Goal: Information Seeking & Learning: Learn about a topic

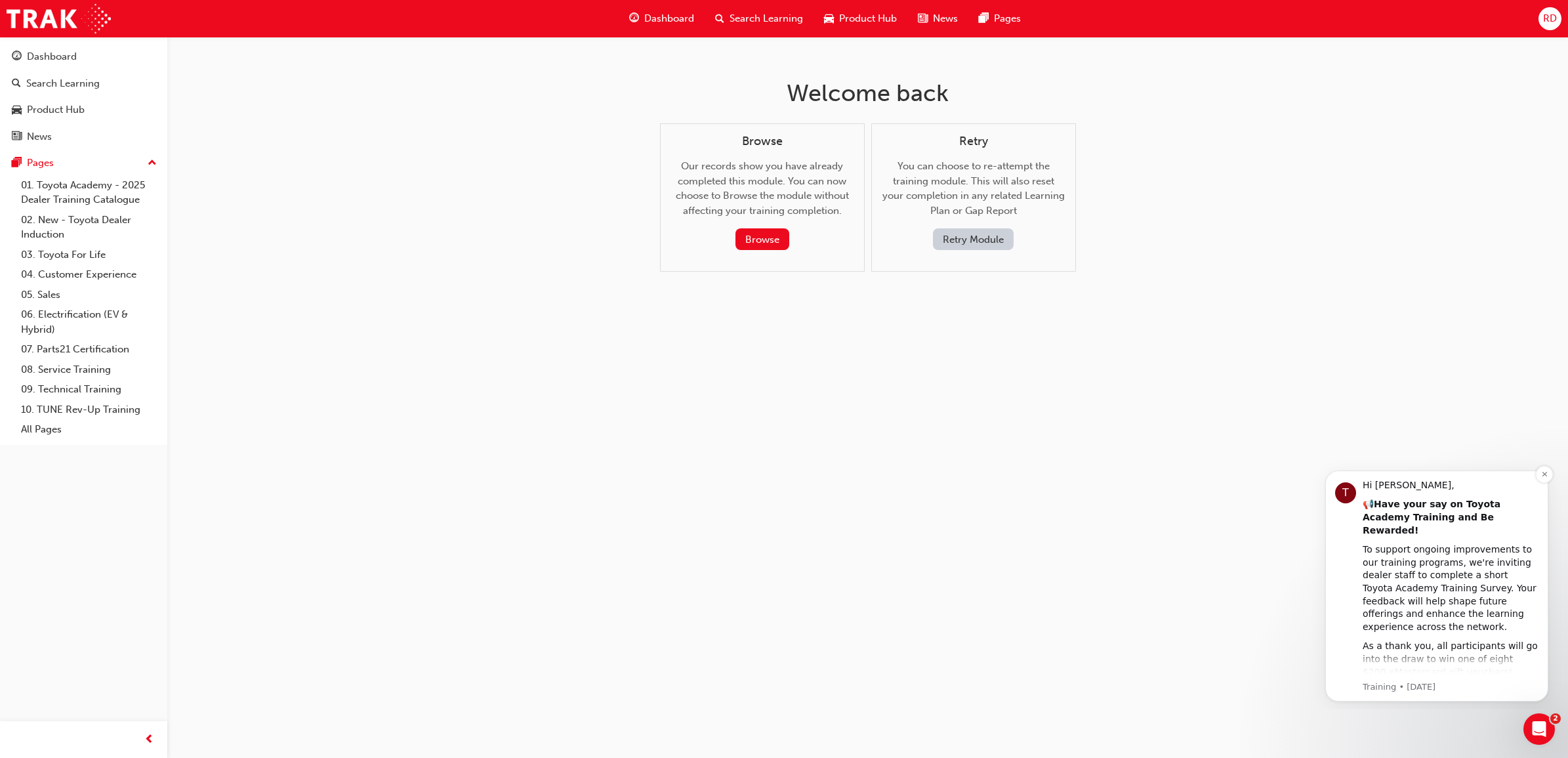
click at [1445, 568] on div "To support ongoing improvements to our training programs, we're inviting dealer…" at bounding box center [1451, 588] width 176 height 90
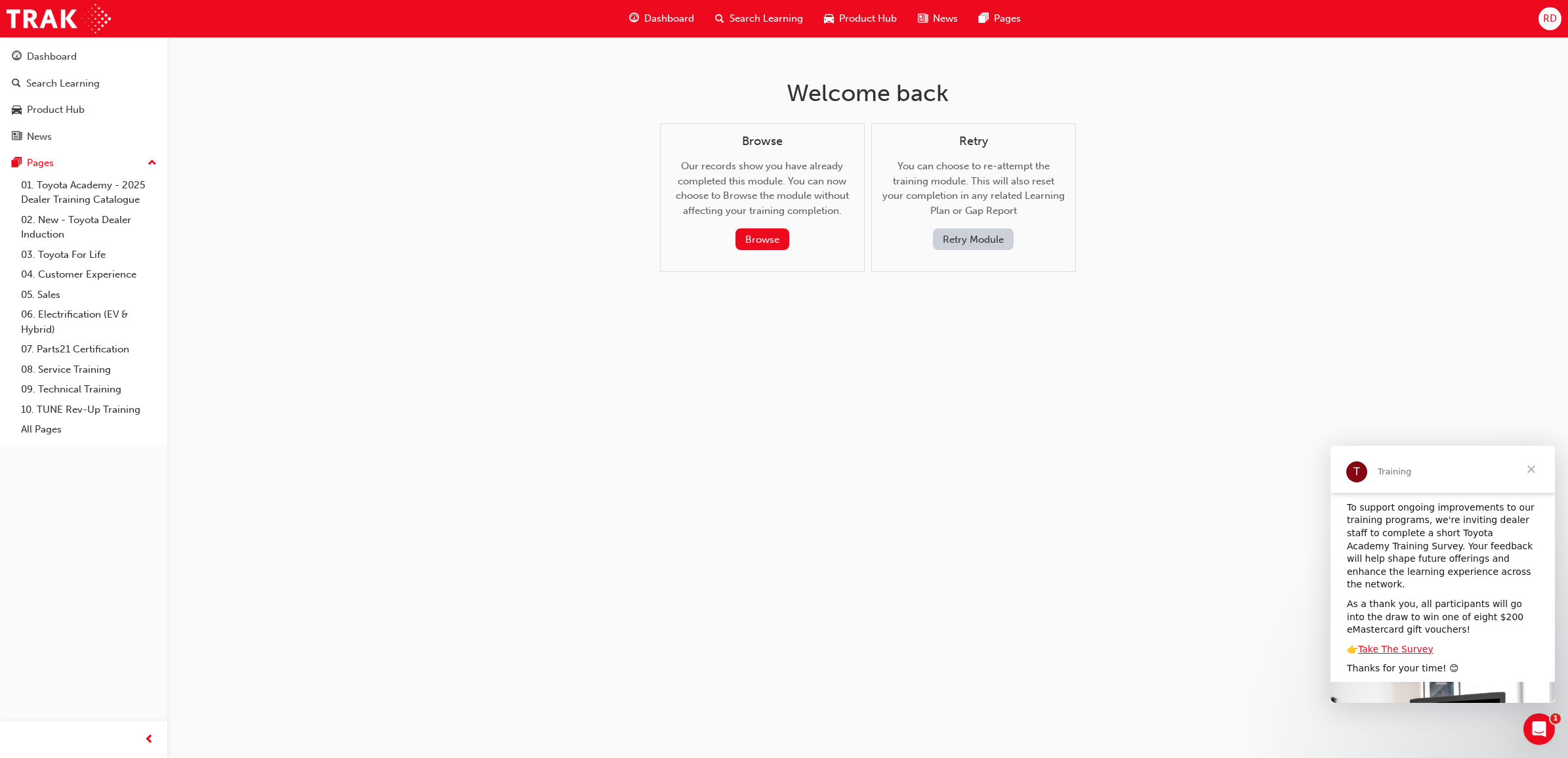
scroll to position [139, 0]
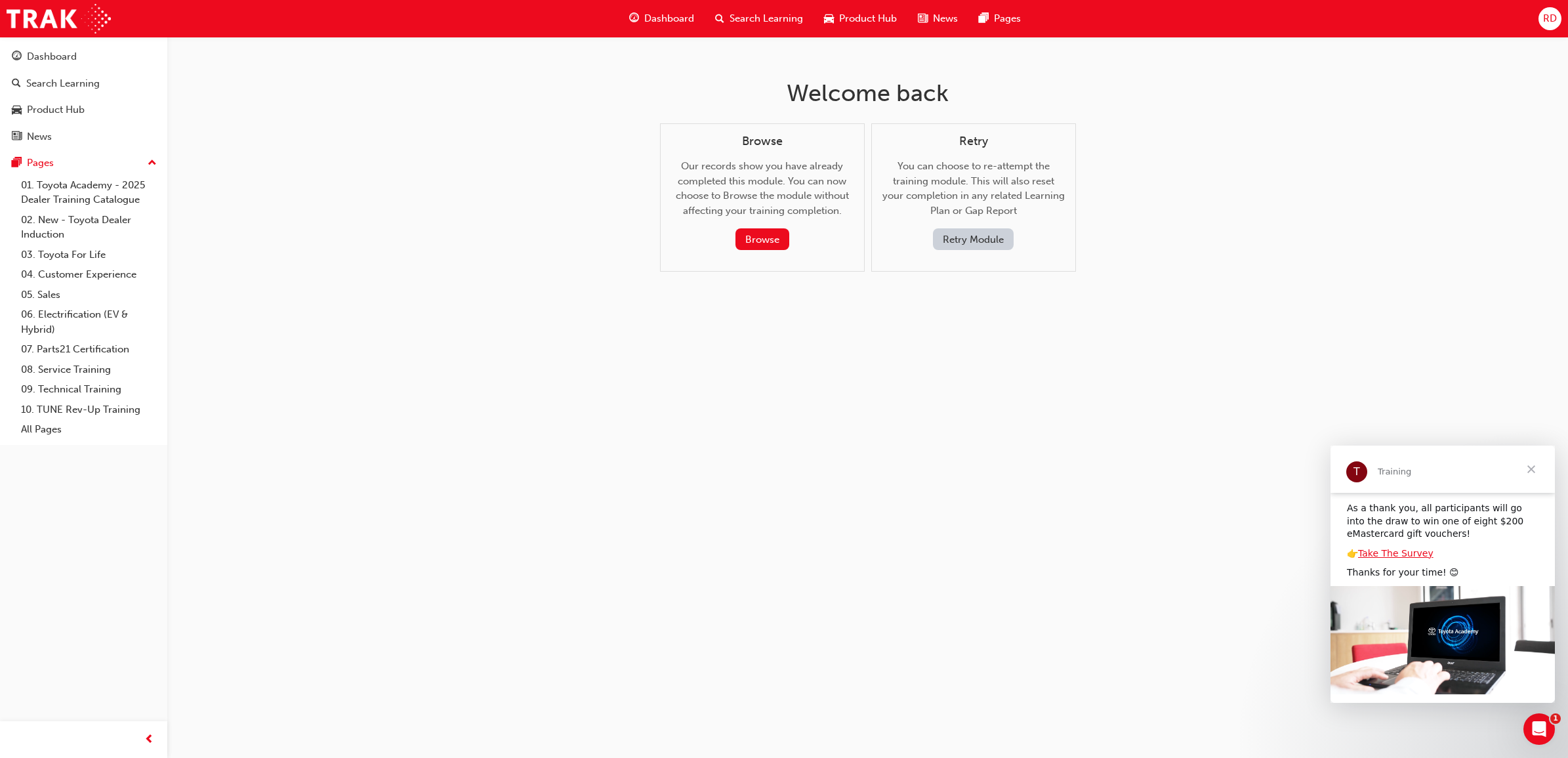
click at [1531, 468] on span "Close" at bounding box center [1531, 469] width 48 height 48
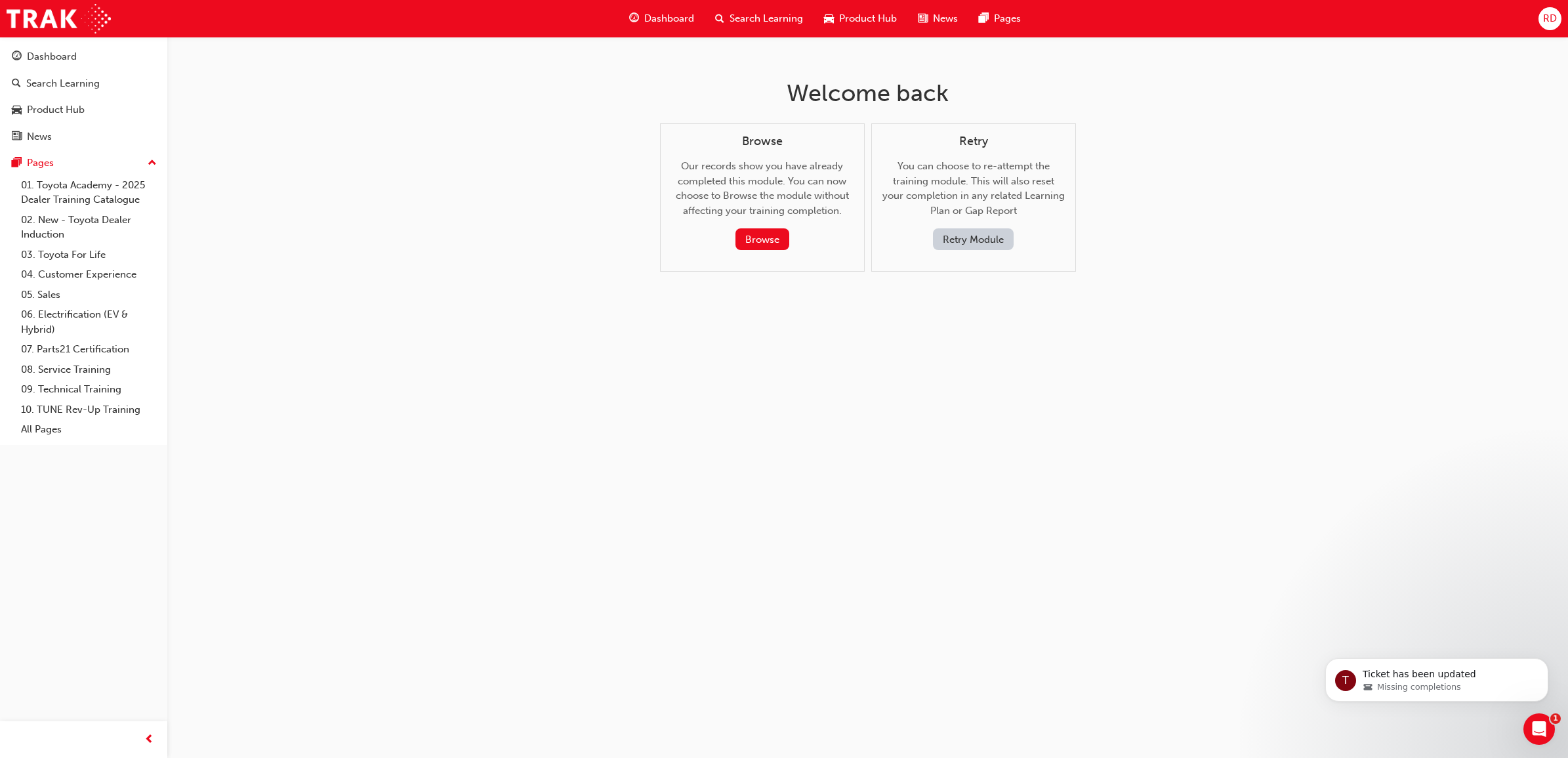
scroll to position [0, 0]
click at [1541, 731] on icon "Open Intercom Messenger" at bounding box center [1538, 728] width 22 height 22
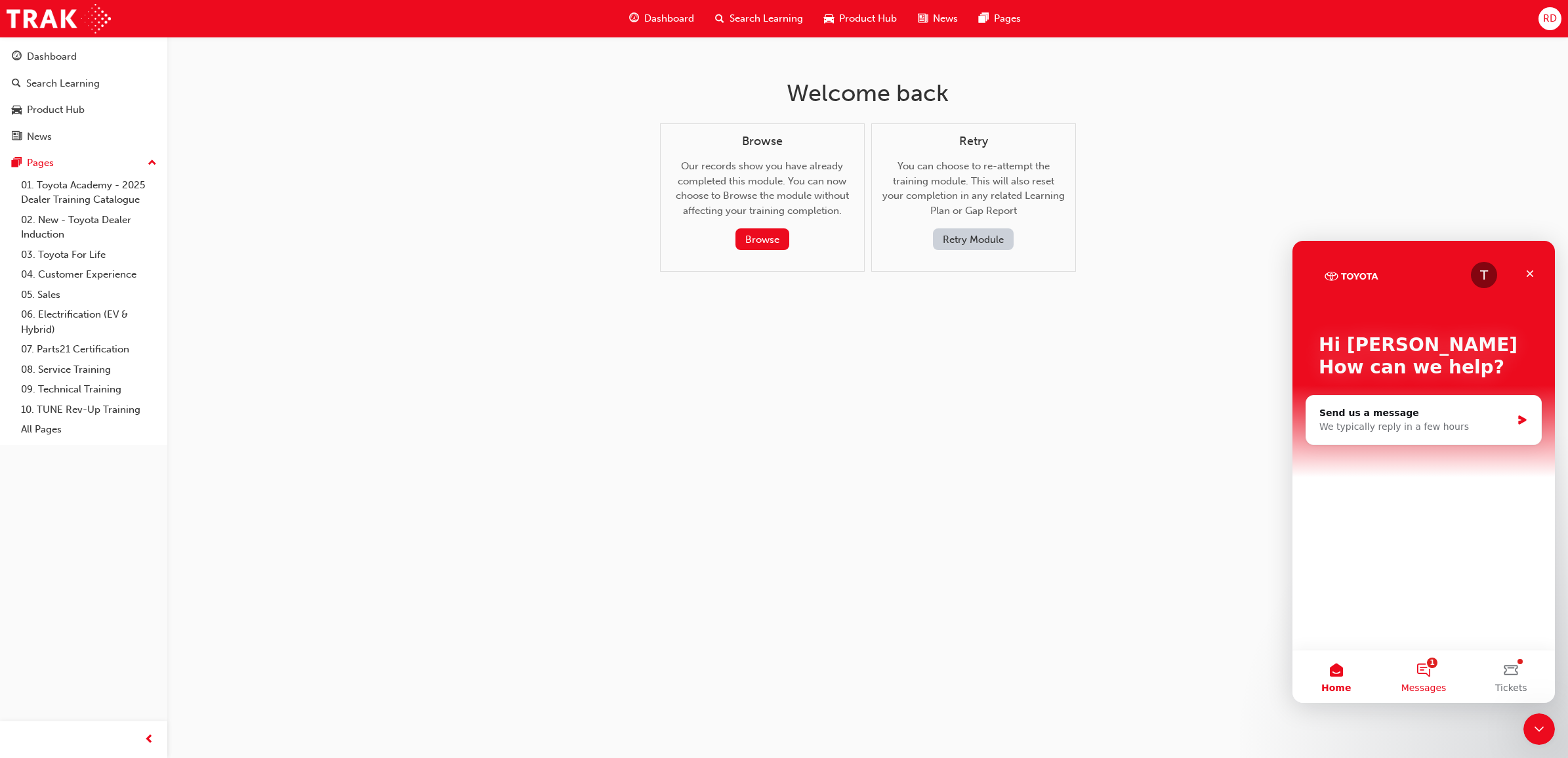
click at [1432, 672] on button "1 Messages" at bounding box center [1423, 676] width 87 height 52
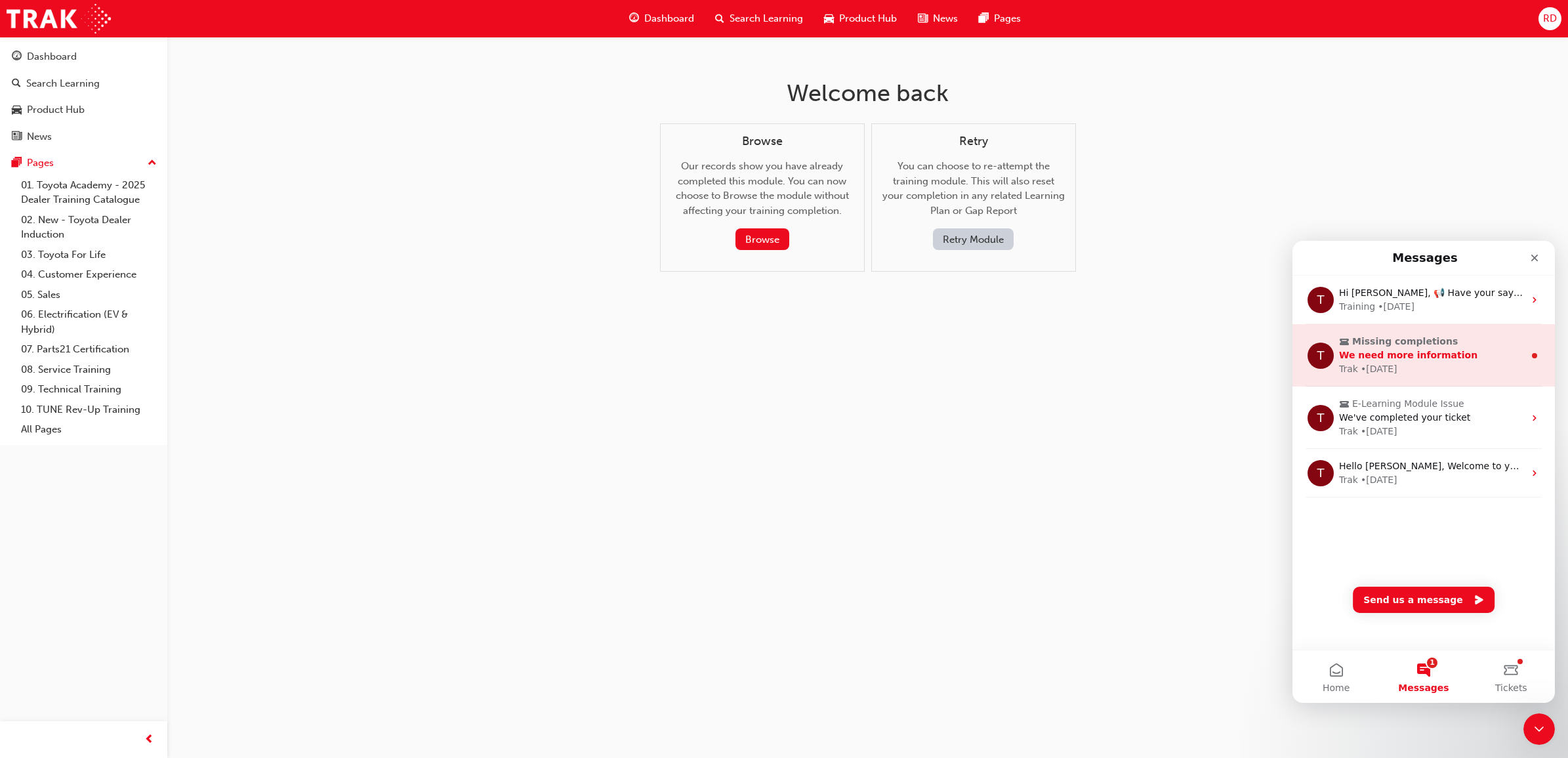
click at [1448, 370] on div "Trak • [DATE]" at bounding box center [1432, 368] width 185 height 14
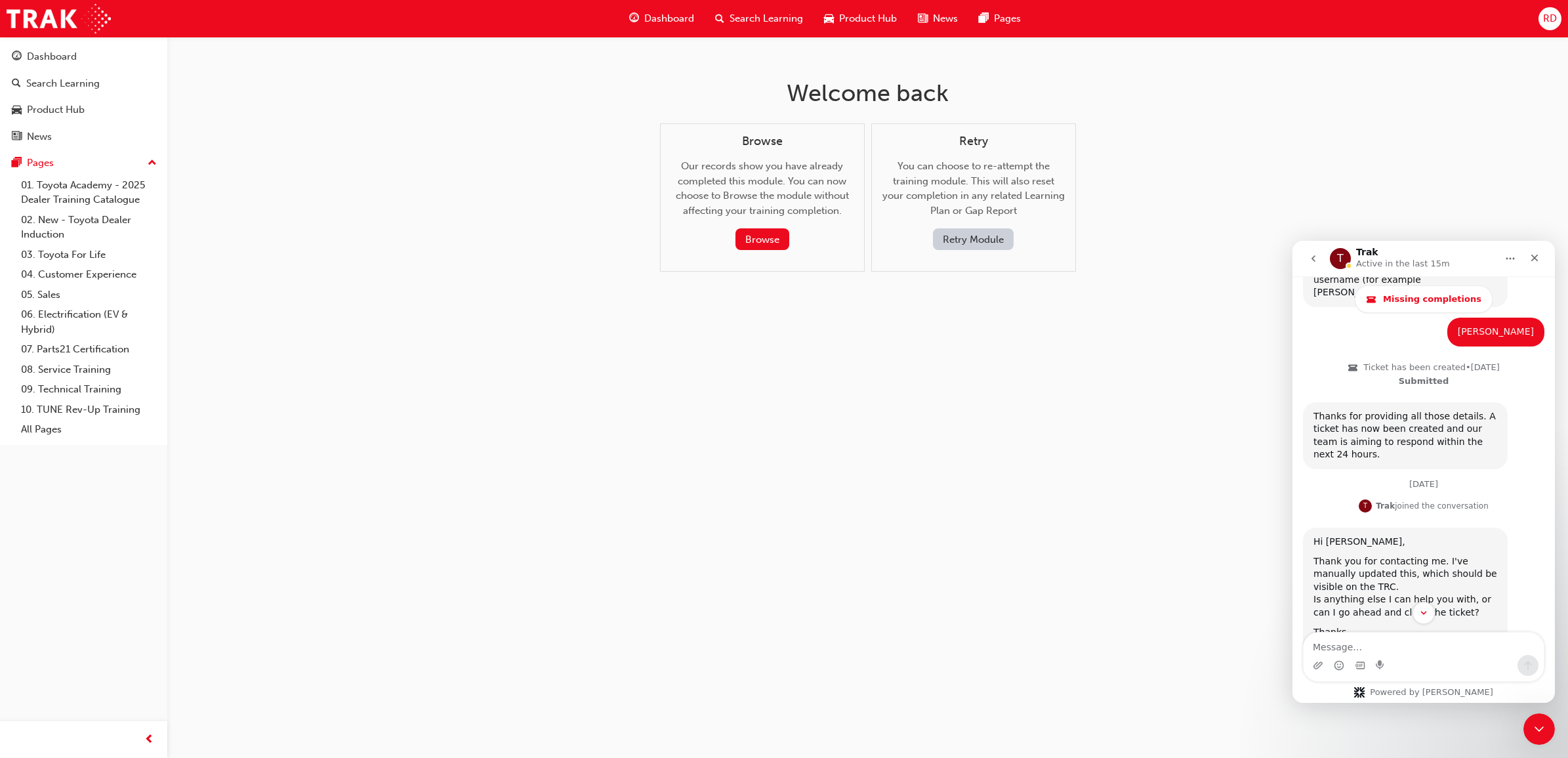
scroll to position [671, 0]
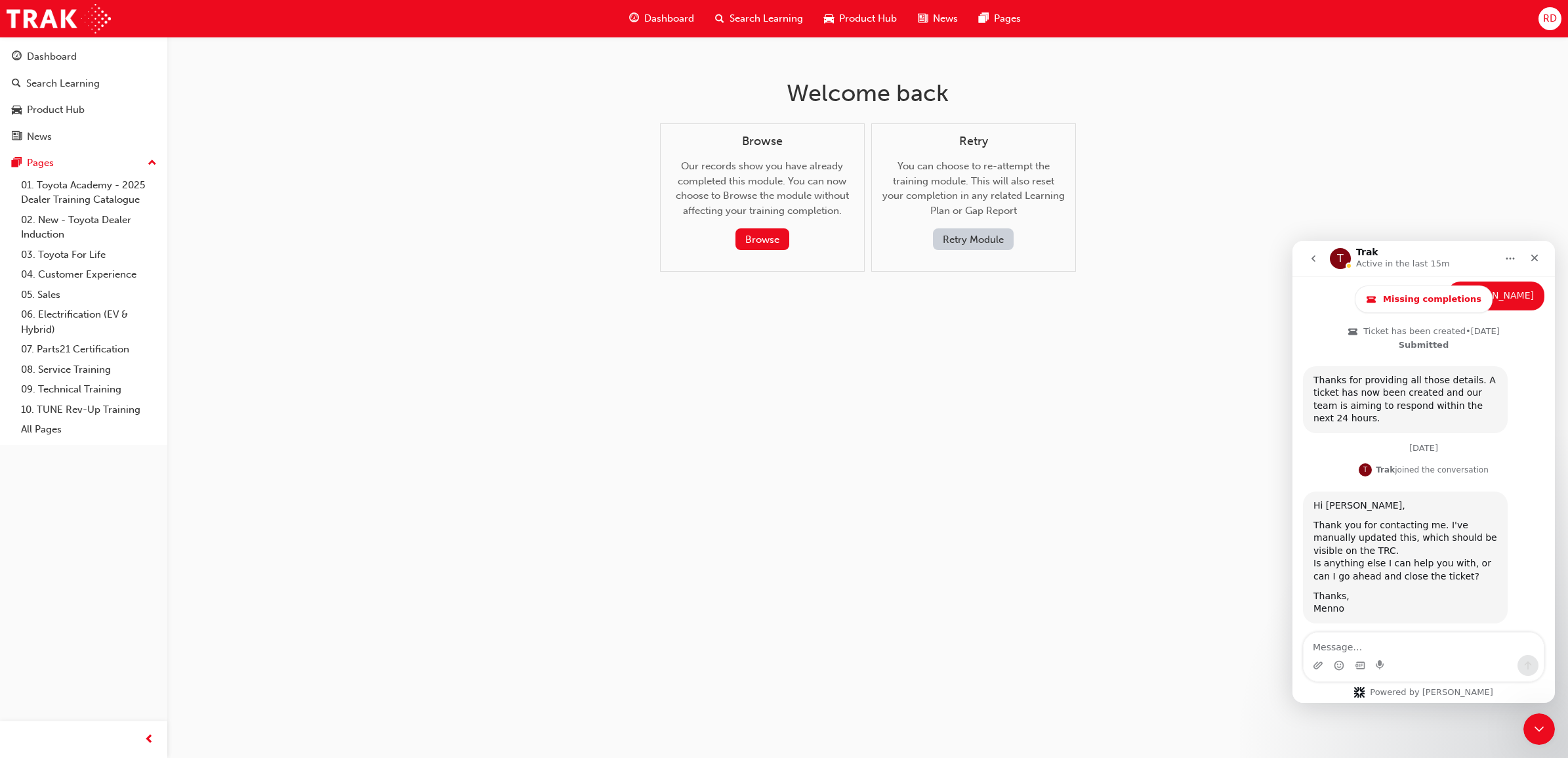
click at [1409, 653] on strong "Waiting on you" at bounding box center [1424, 657] width 72 height 10
click at [1386, 640] on textarea "Message…" at bounding box center [1424, 644] width 240 height 22
click at [1408, 639] on span "Ticket has been updated • [DATE] Waiting on you" at bounding box center [1424, 651] width 155 height 25
click at [1412, 653] on strong "Waiting on you" at bounding box center [1424, 657] width 72 height 10
click at [1372, 644] on textarea "Hi" at bounding box center [1424, 644] width 240 height 22
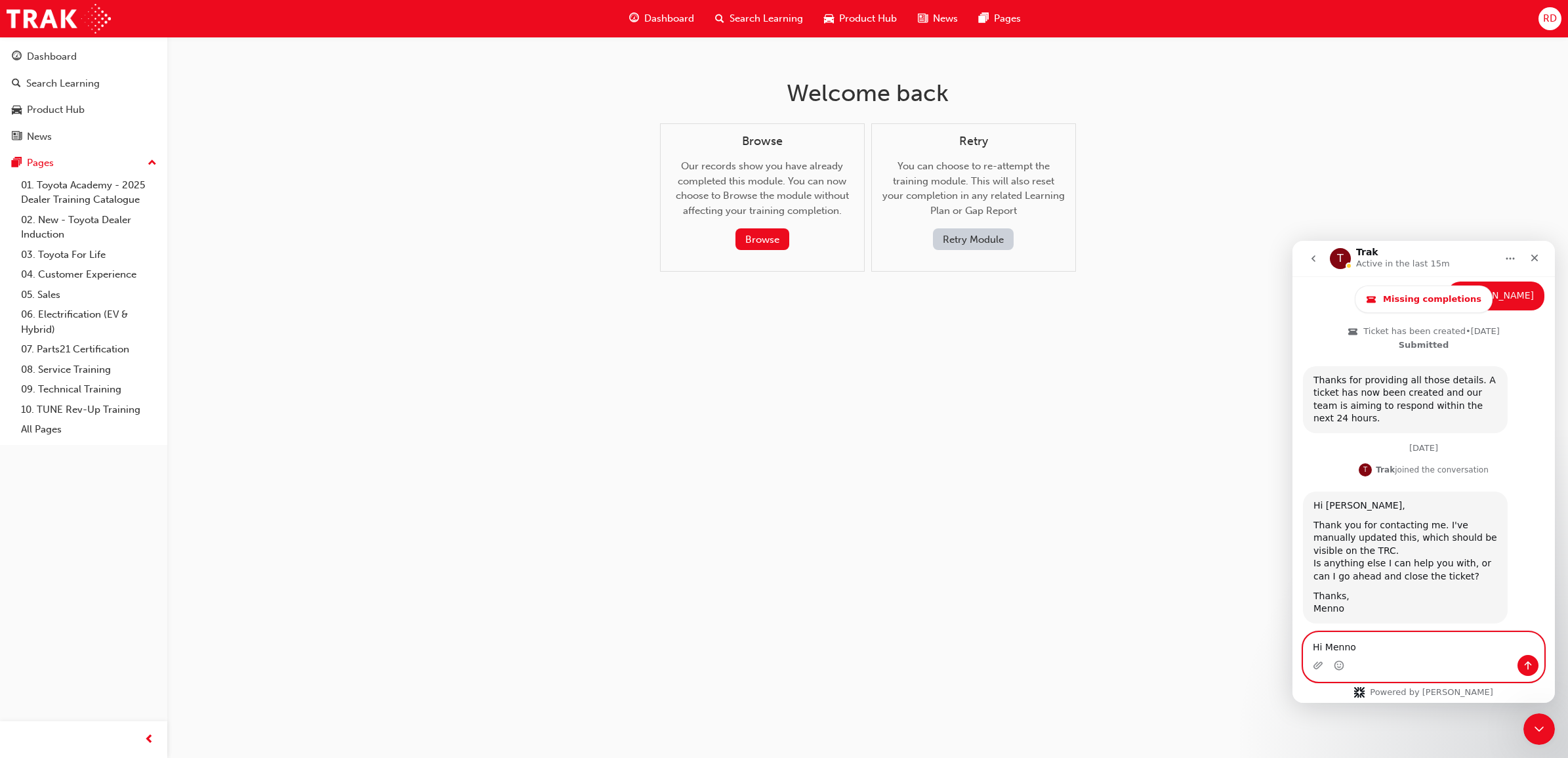
type textarea "Hi [PERSON_NAME],"
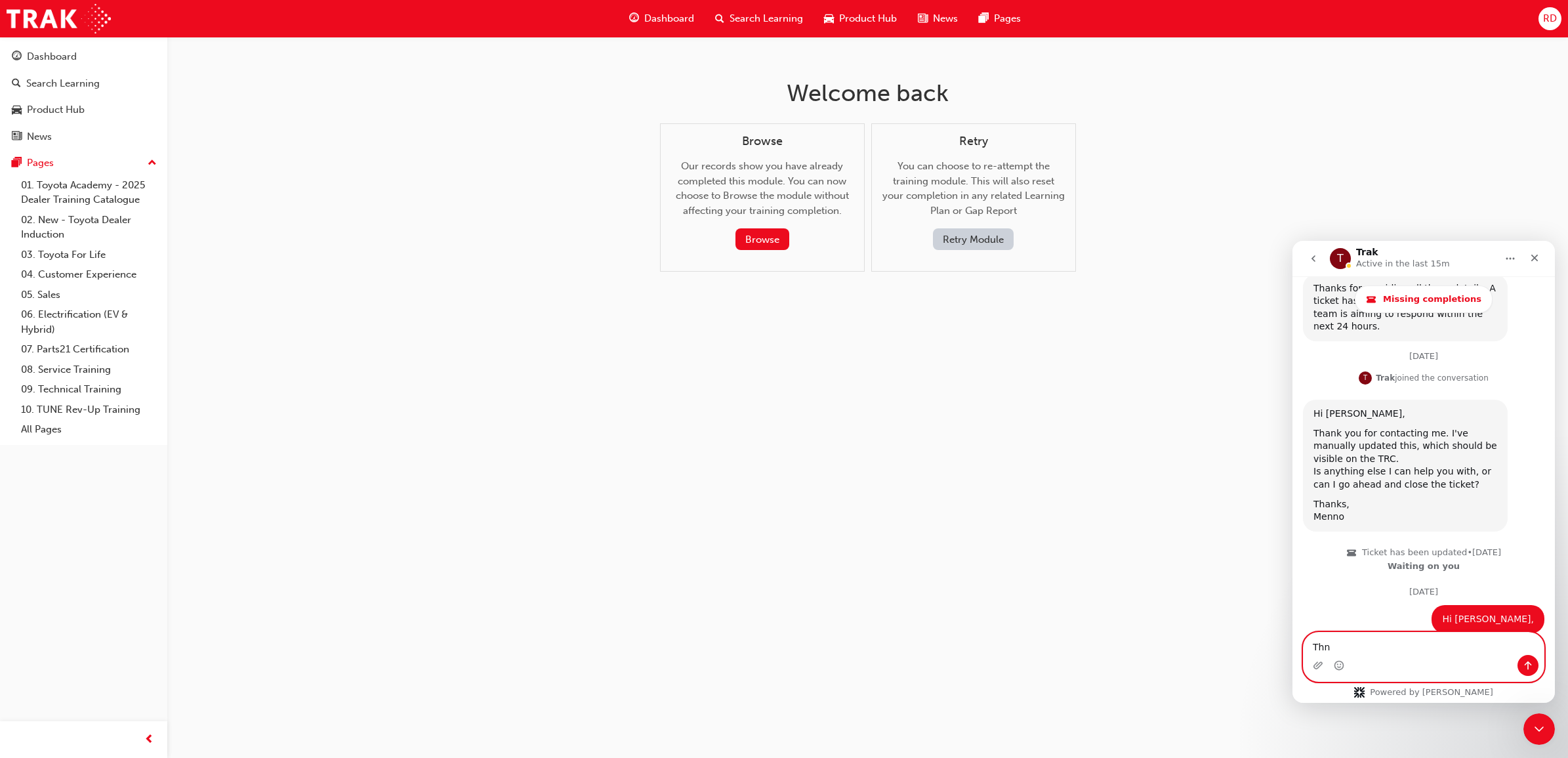
scroll to position [774, 0]
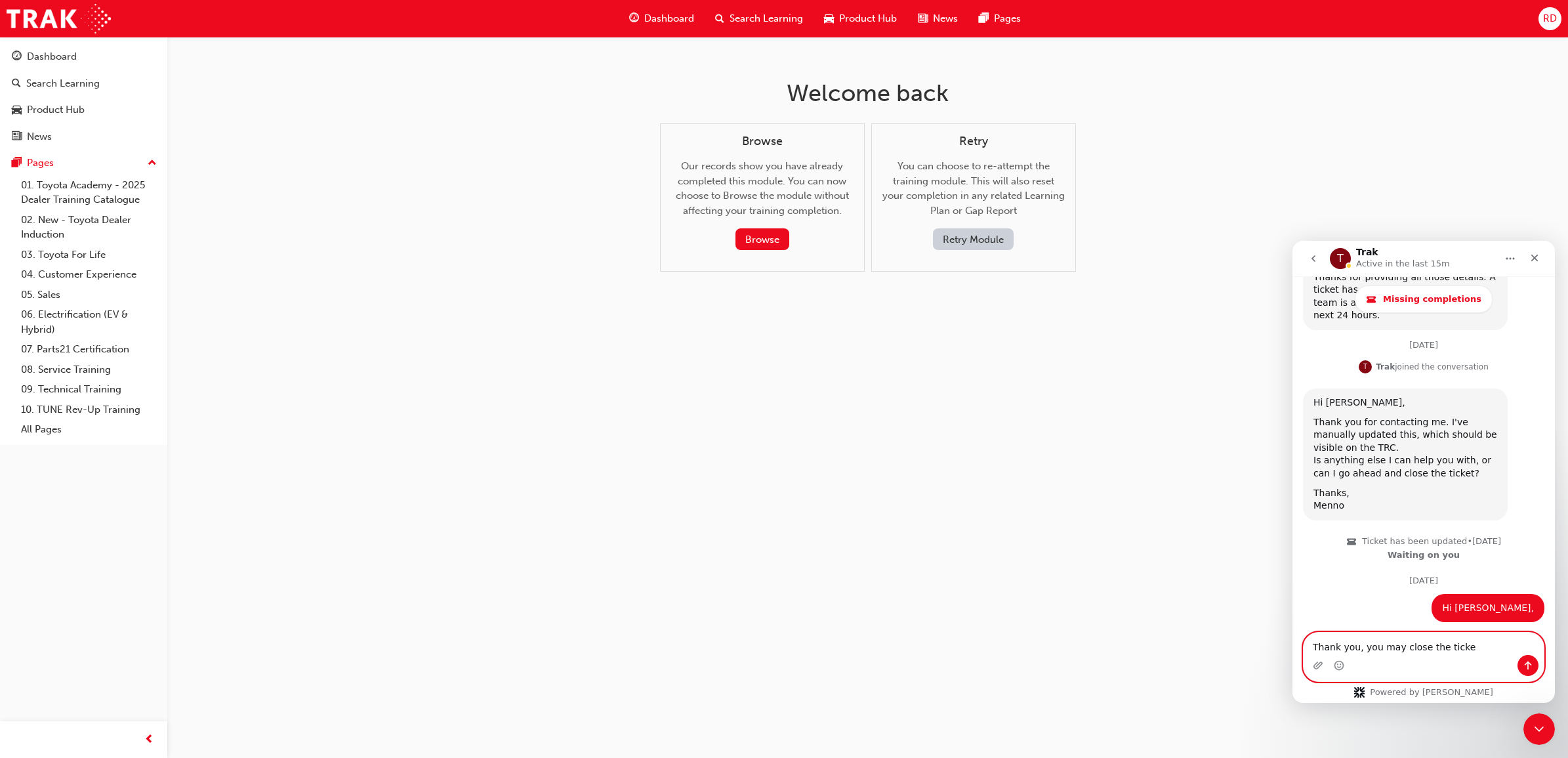
type textarea "Thank you, you may close the ticket"
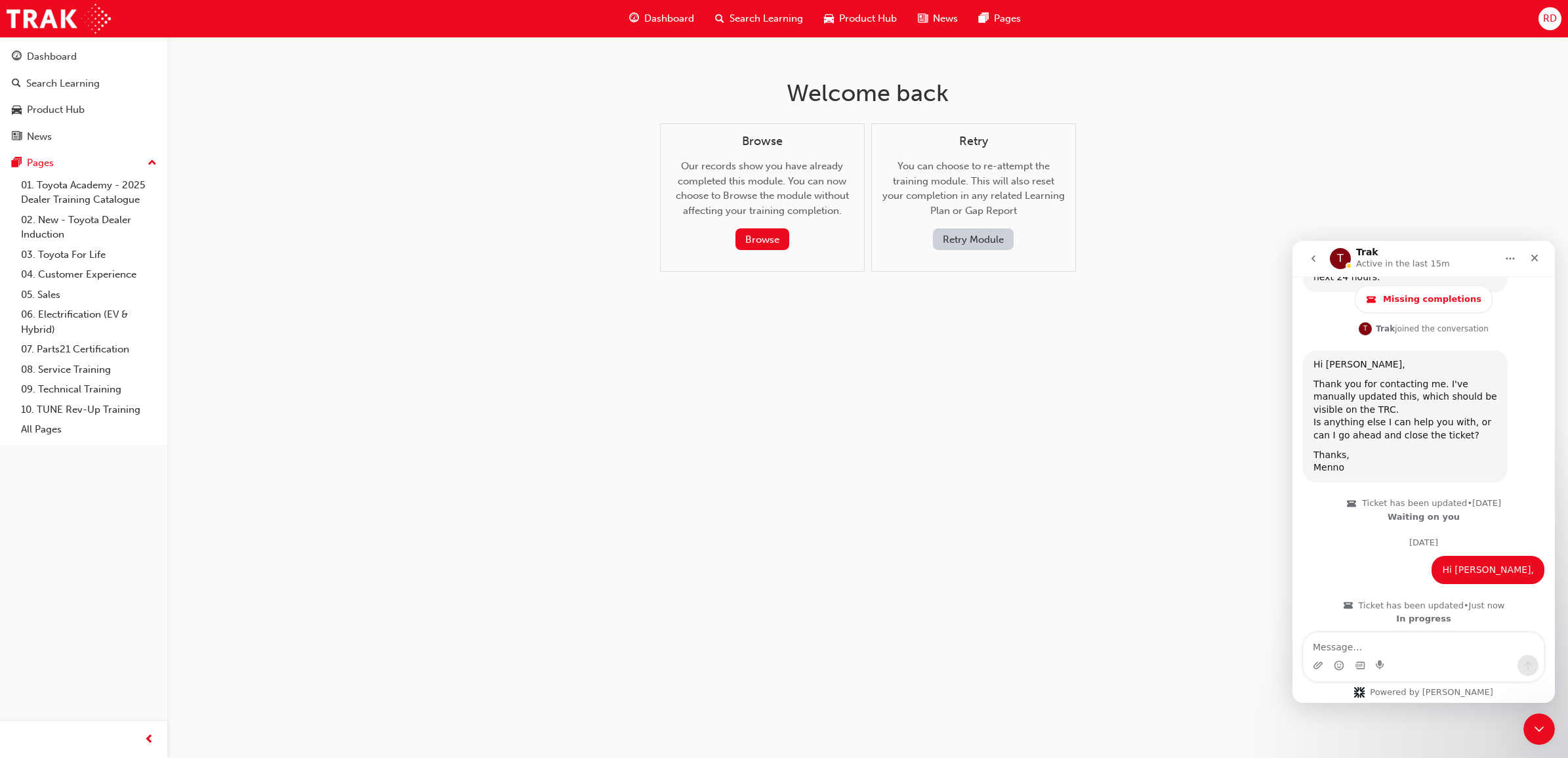
click at [1417, 614] on strong "In progress" at bounding box center [1424, 618] width 55 height 10
click at [1539, 261] on icon "Close" at bounding box center [1534, 257] width 10 height 10
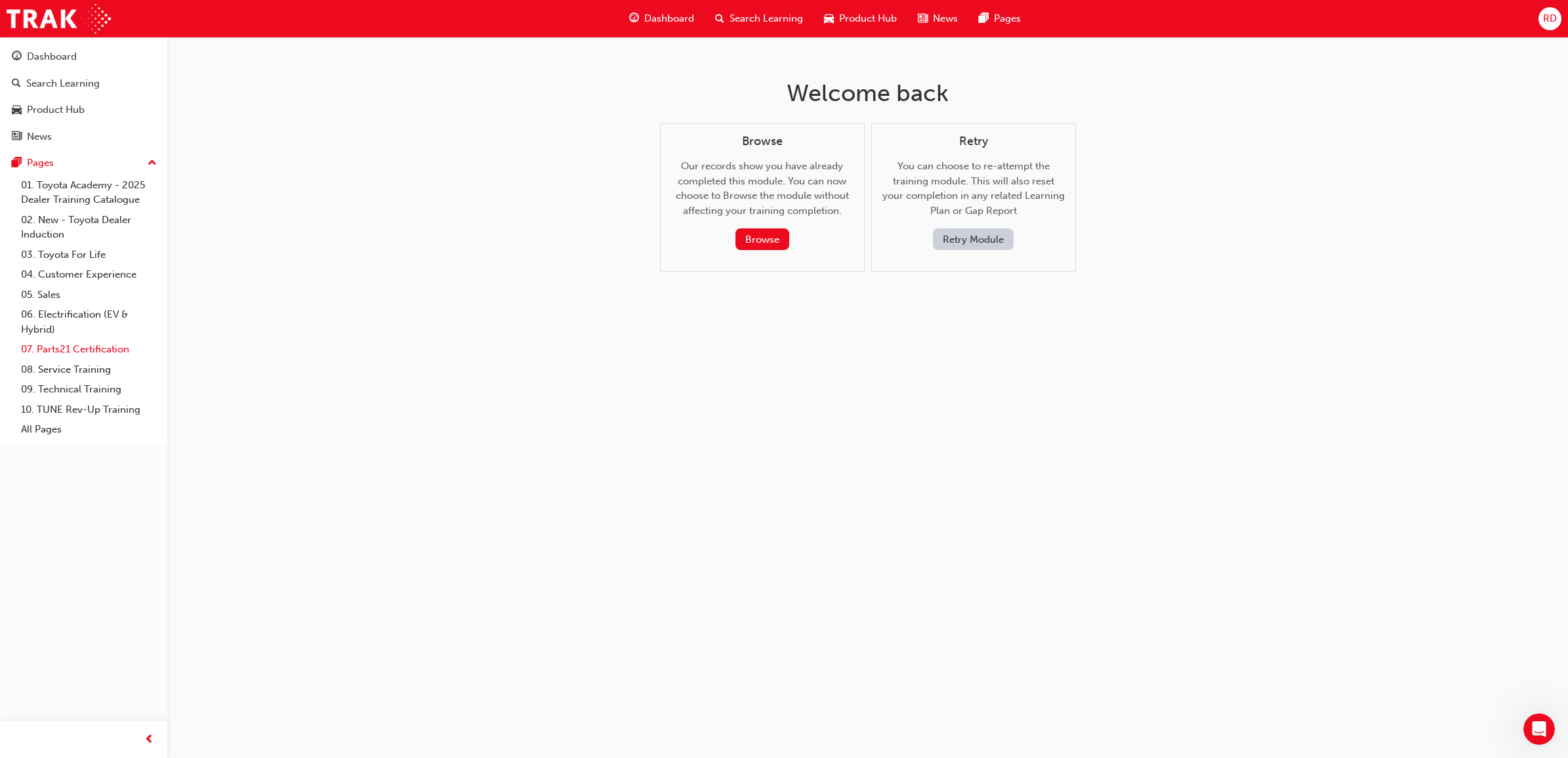
click at [80, 352] on link "07. Parts21 Certification" at bounding box center [89, 349] width 146 height 20
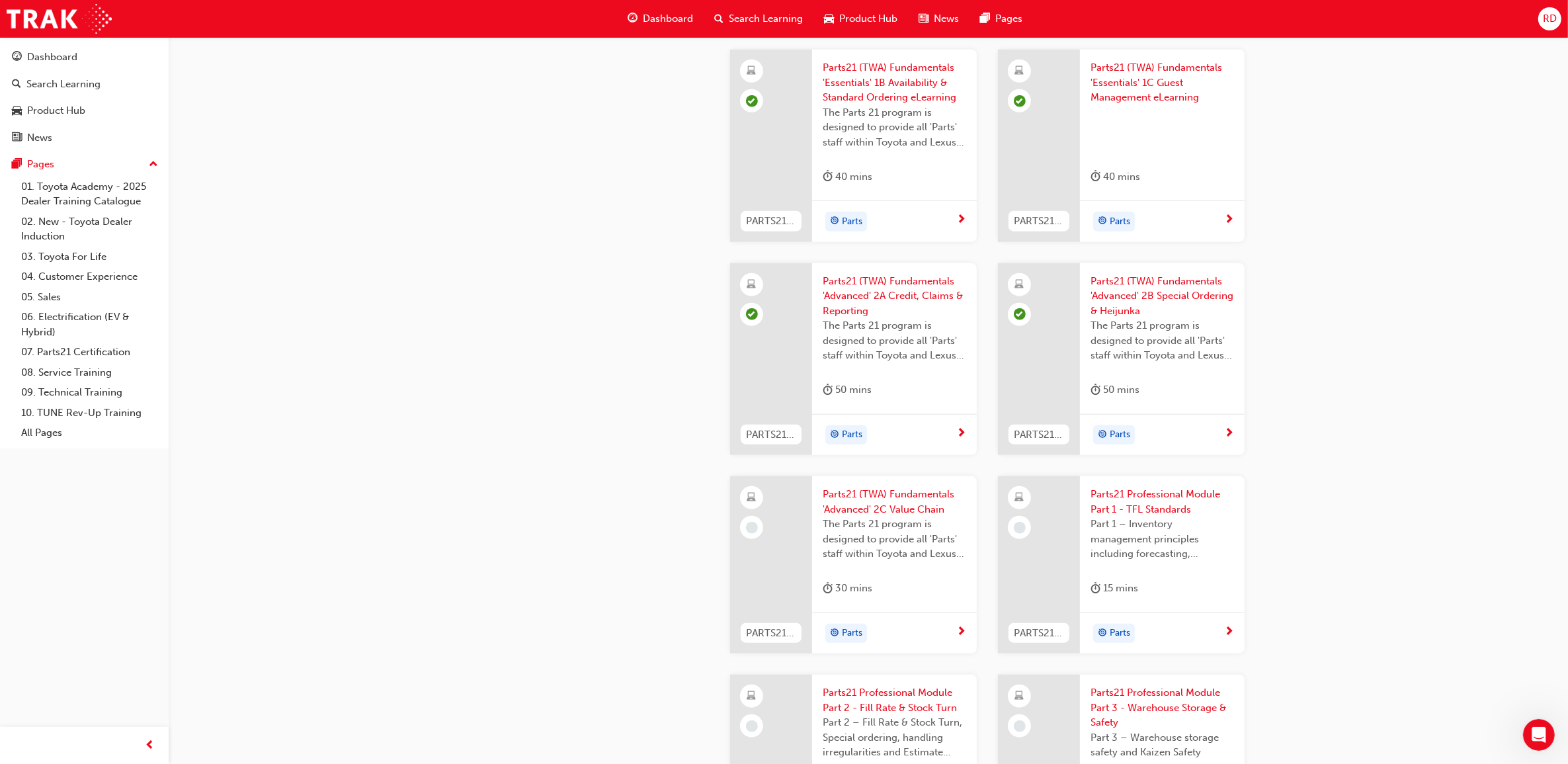
scroll to position [1653, 0]
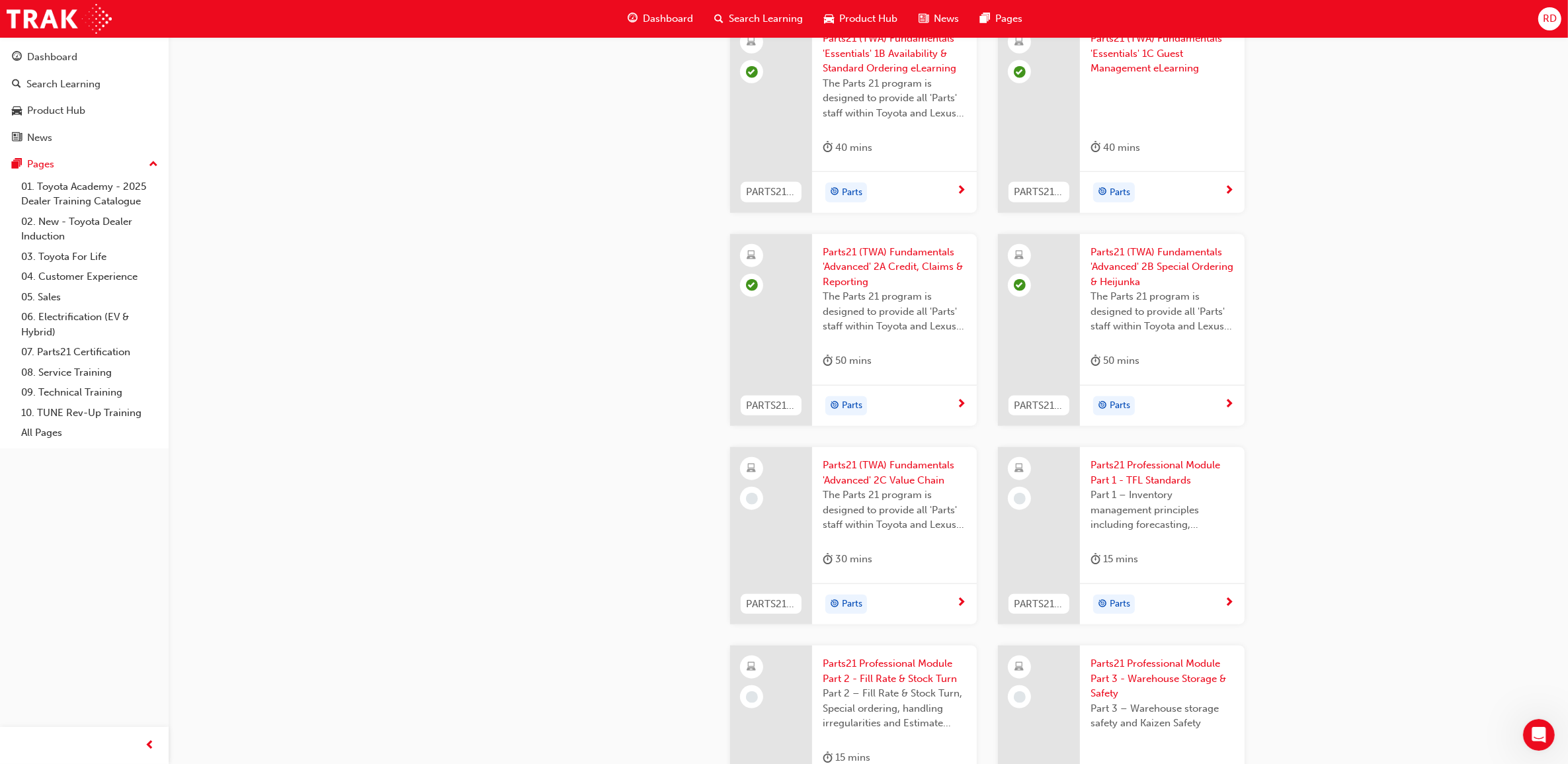
click at [867, 471] on span "Parts21 (TWA) Fundamentals 'Advanced' 2C Value Chain" at bounding box center [895, 473] width 144 height 29
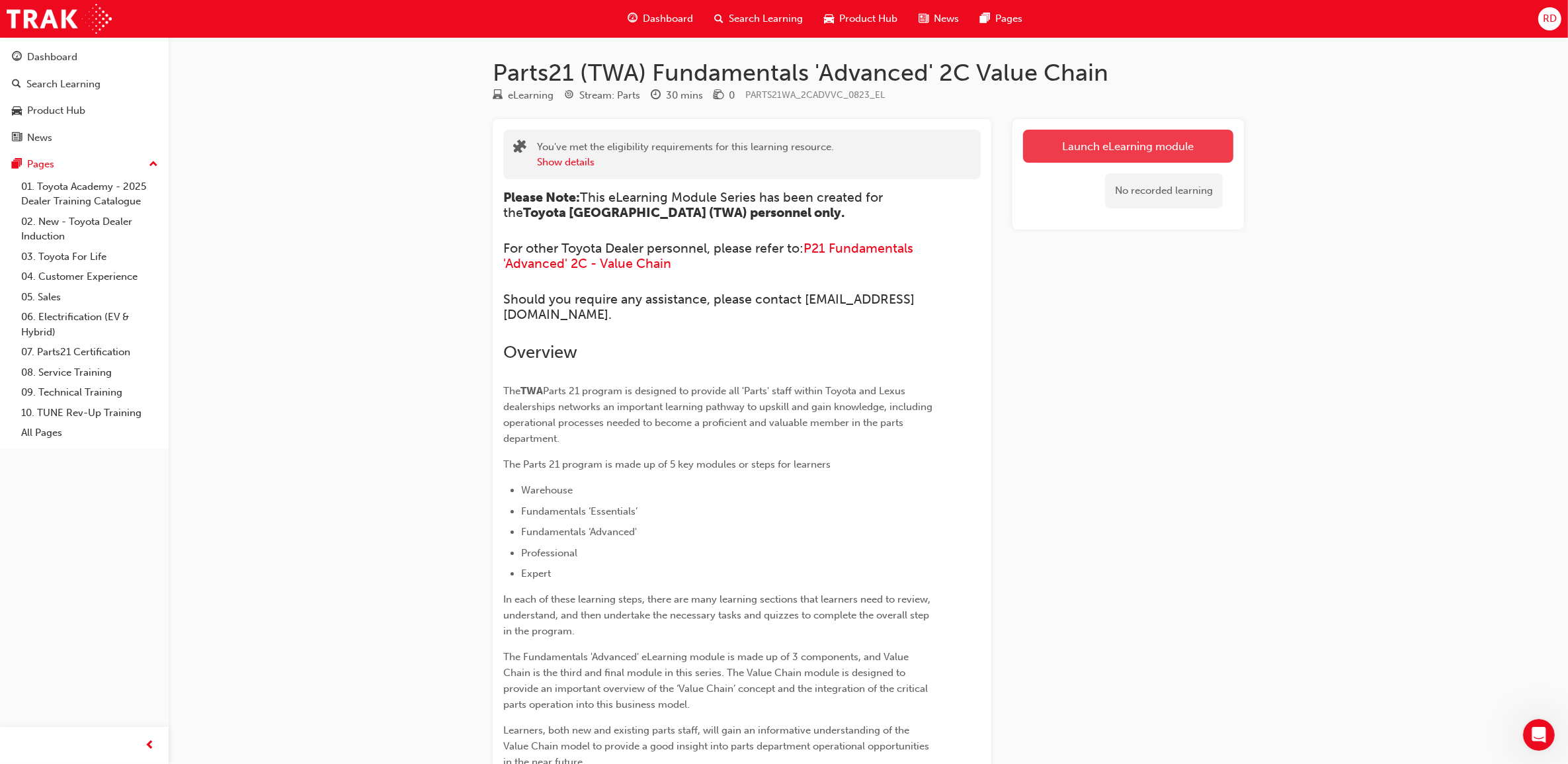
click at [1142, 150] on link "Launch eLearning module" at bounding box center [1128, 147] width 210 height 33
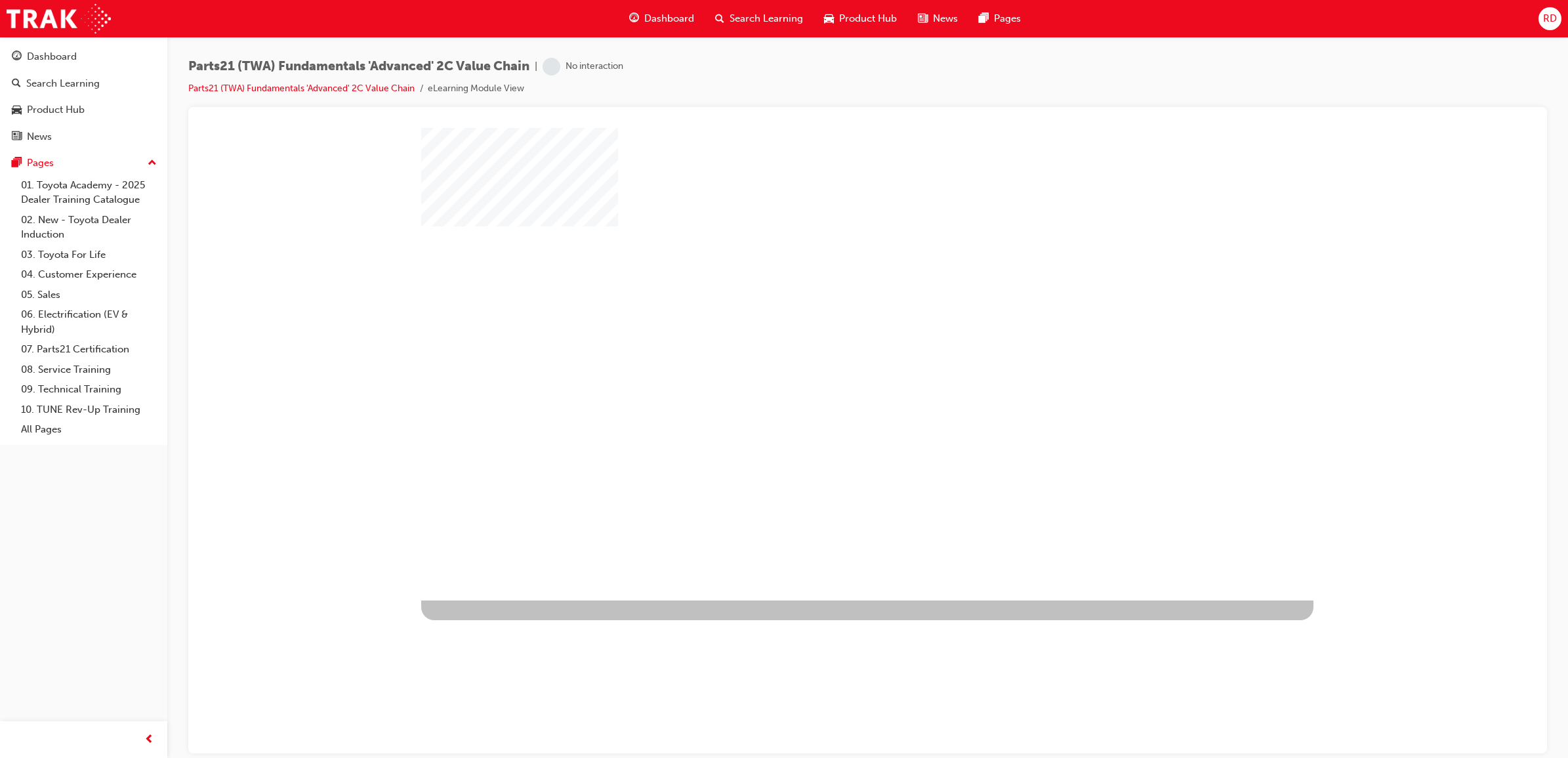
click at [829, 326] on div "play" at bounding box center [829, 326] width 0 height 0
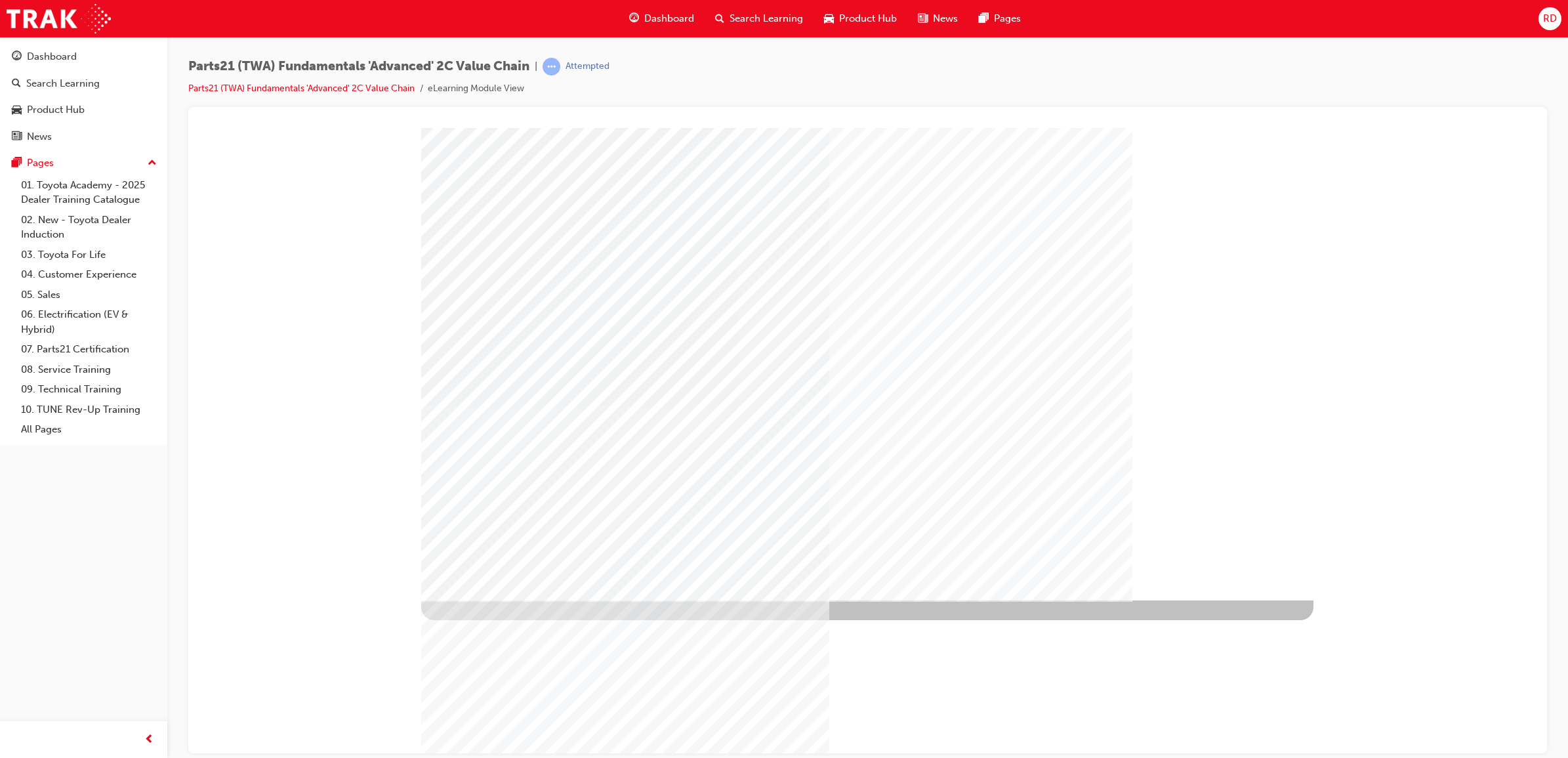
type input "[PERSON_NAME]"
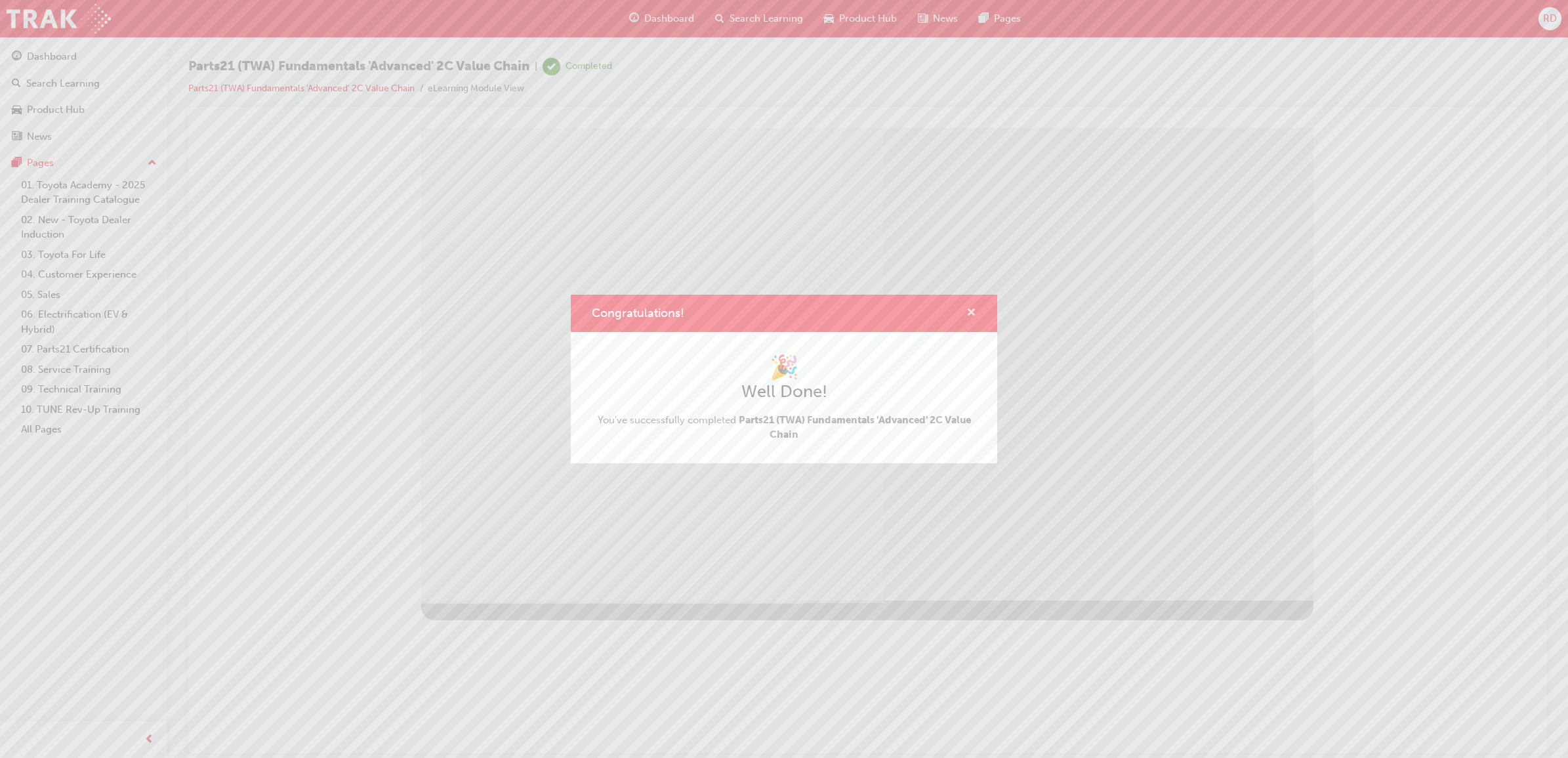
click at [967, 308] on span "cross-icon" at bounding box center [971, 314] width 10 height 12
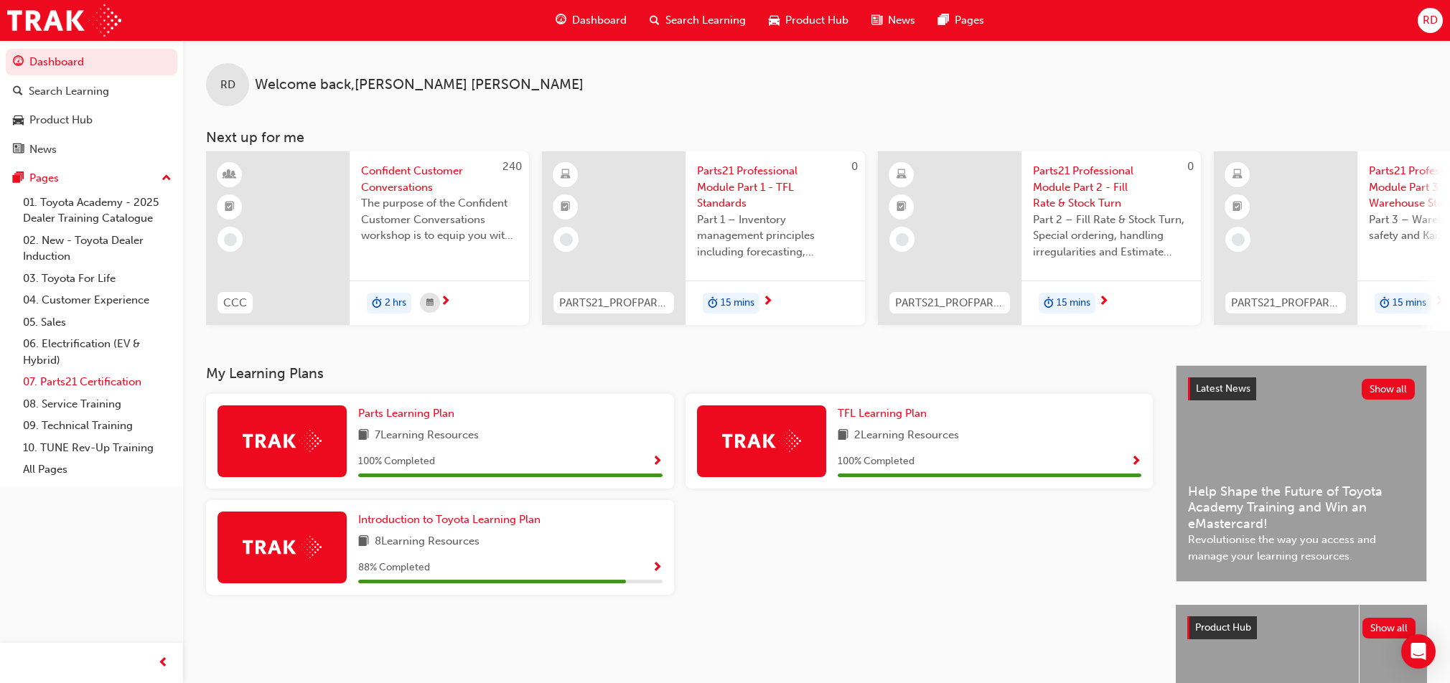
click at [68, 380] on link "07. Parts21 Certification" at bounding box center [97, 382] width 160 height 22
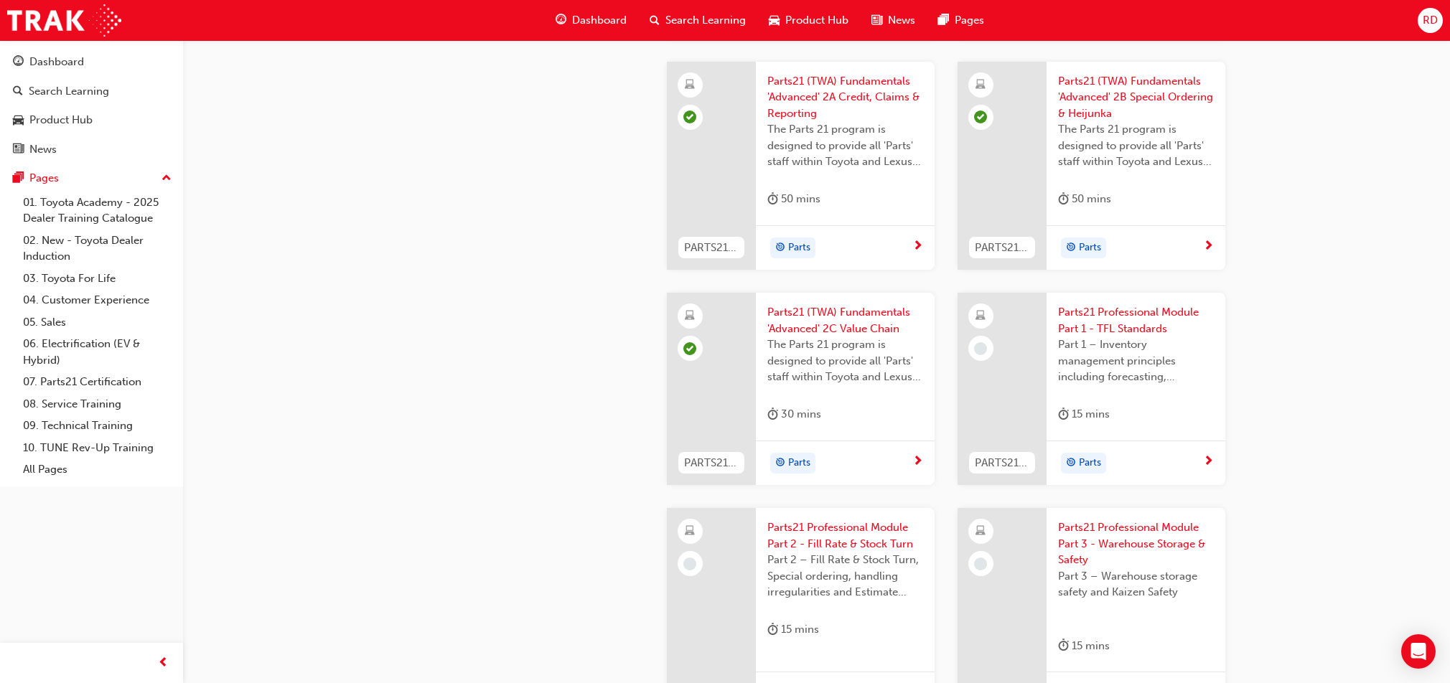
scroll to position [1973, 0]
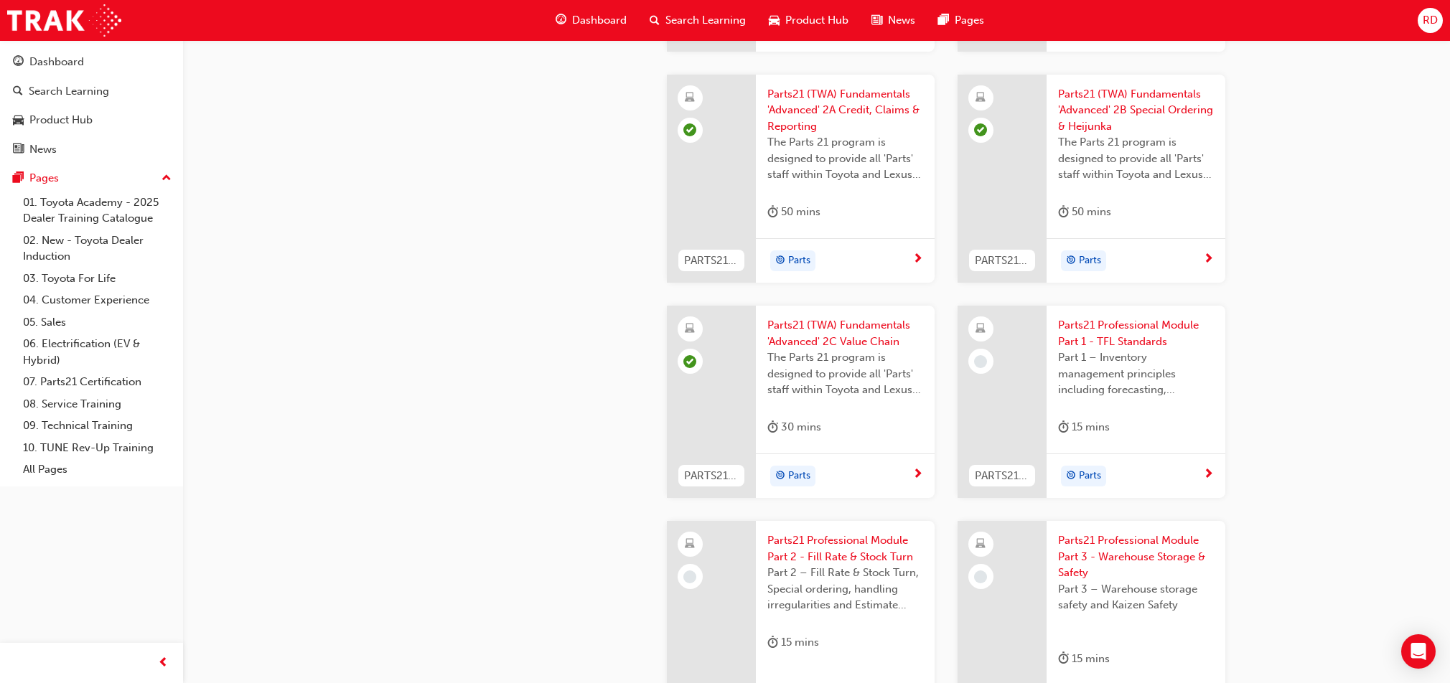
drag, startPoint x: 1401, startPoint y: 640, endPoint x: 1405, endPoint y: 654, distance: 14.3
click at [1405, 654] on div "Open Intercom Messenger" at bounding box center [1418, 652] width 38 height 38
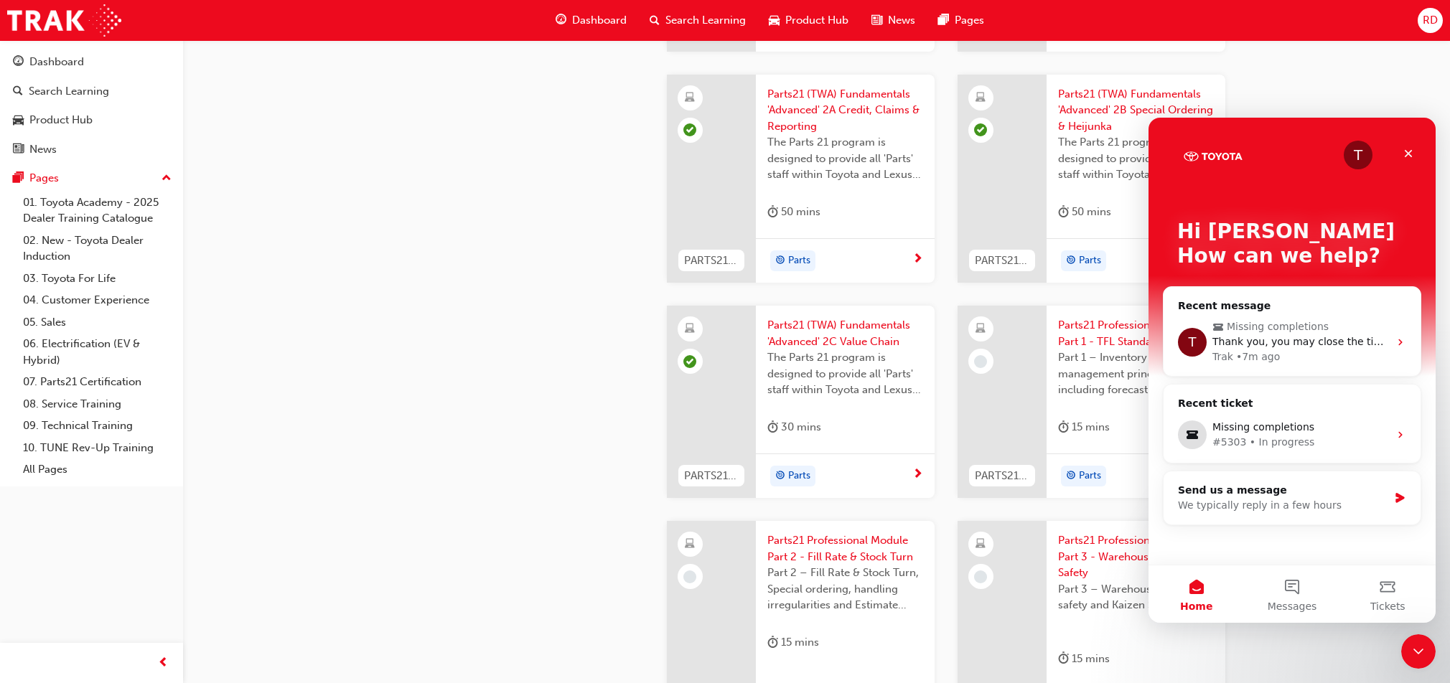
scroll to position [0, 0]
click at [1302, 598] on button "Messages" at bounding box center [1291, 593] width 95 height 57
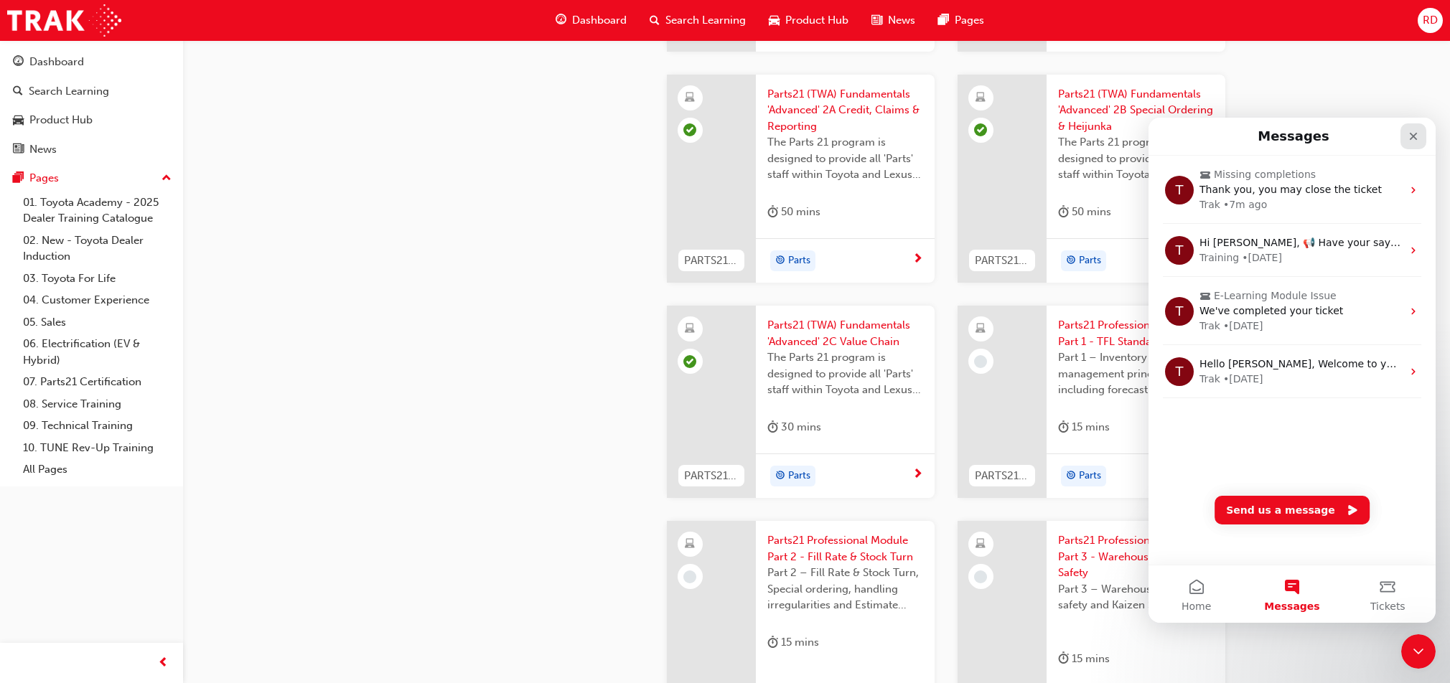
click at [1414, 125] on div "Close" at bounding box center [1413, 136] width 26 height 26
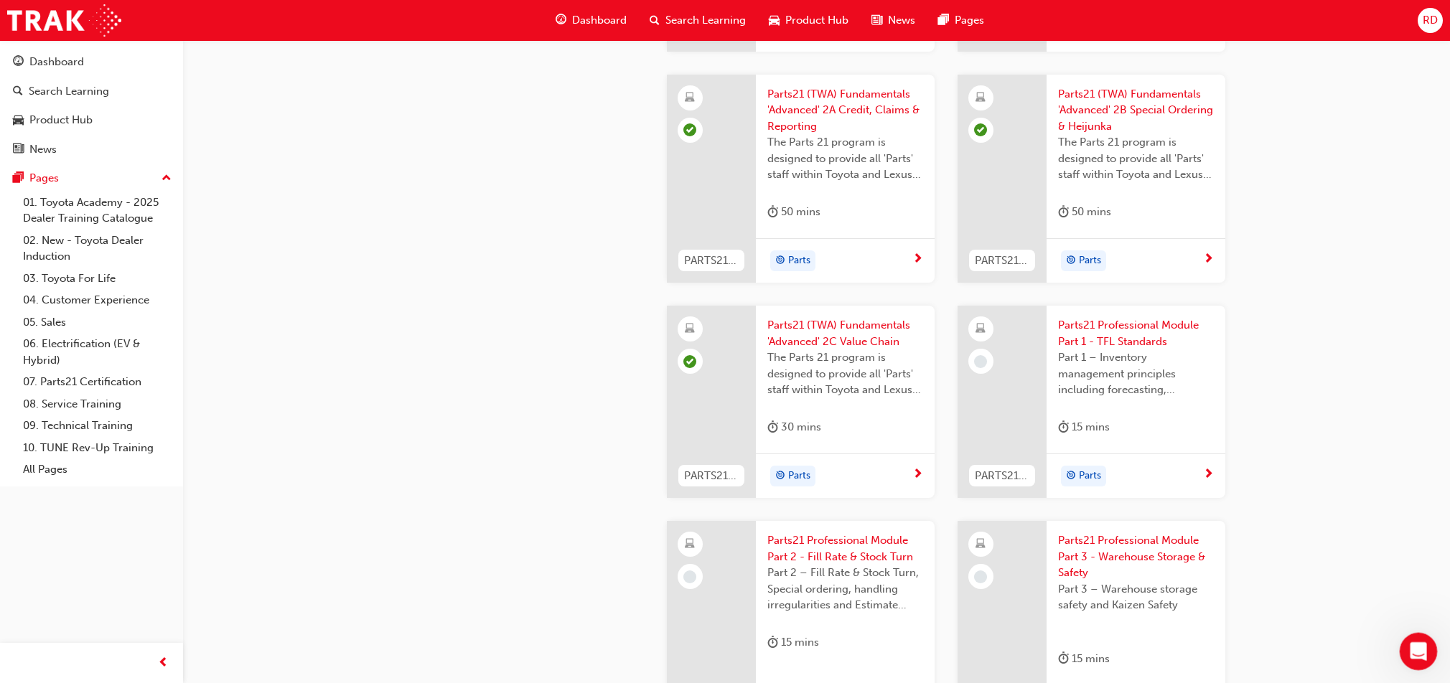
click at [1425, 649] on icon "Open Intercom Messenger" at bounding box center [1416, 650] width 24 height 24
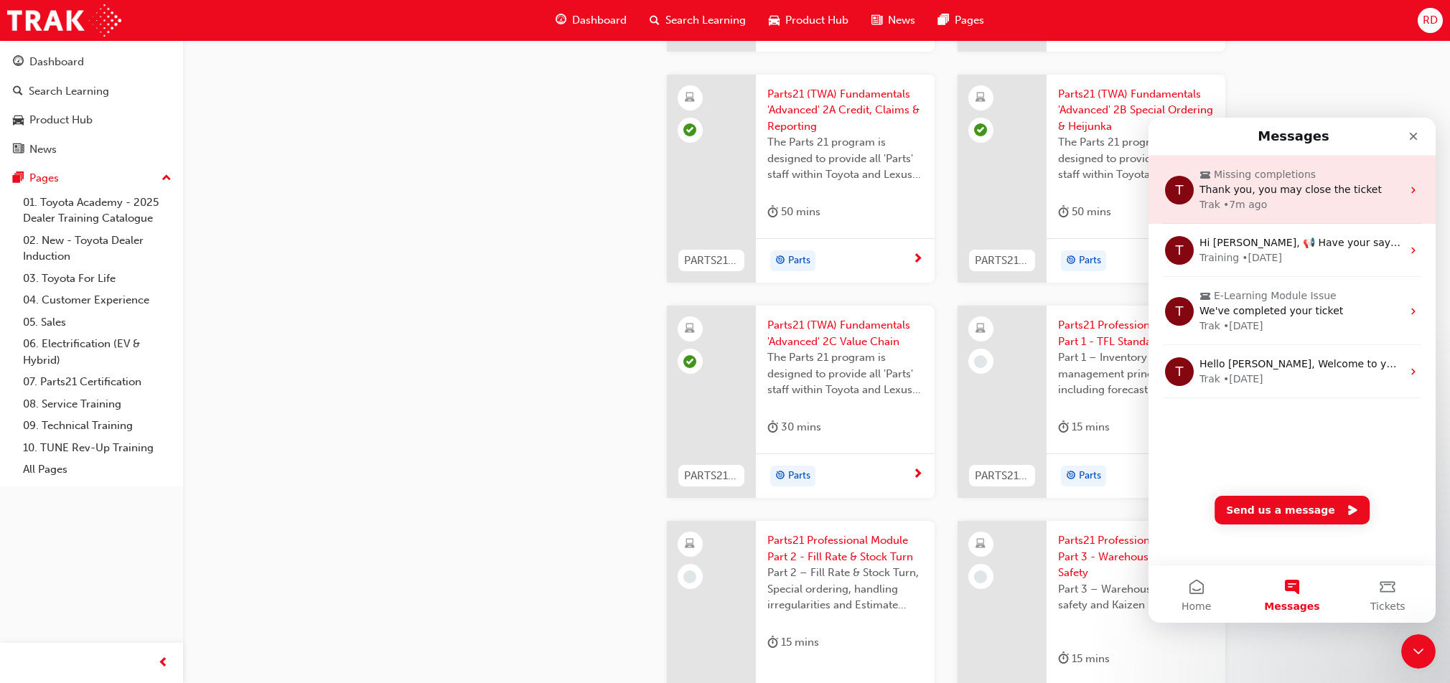
click at [1295, 214] on div "T Missing completions Thank you, you may close the ticket Trak • 7m ago" at bounding box center [1291, 190] width 287 height 68
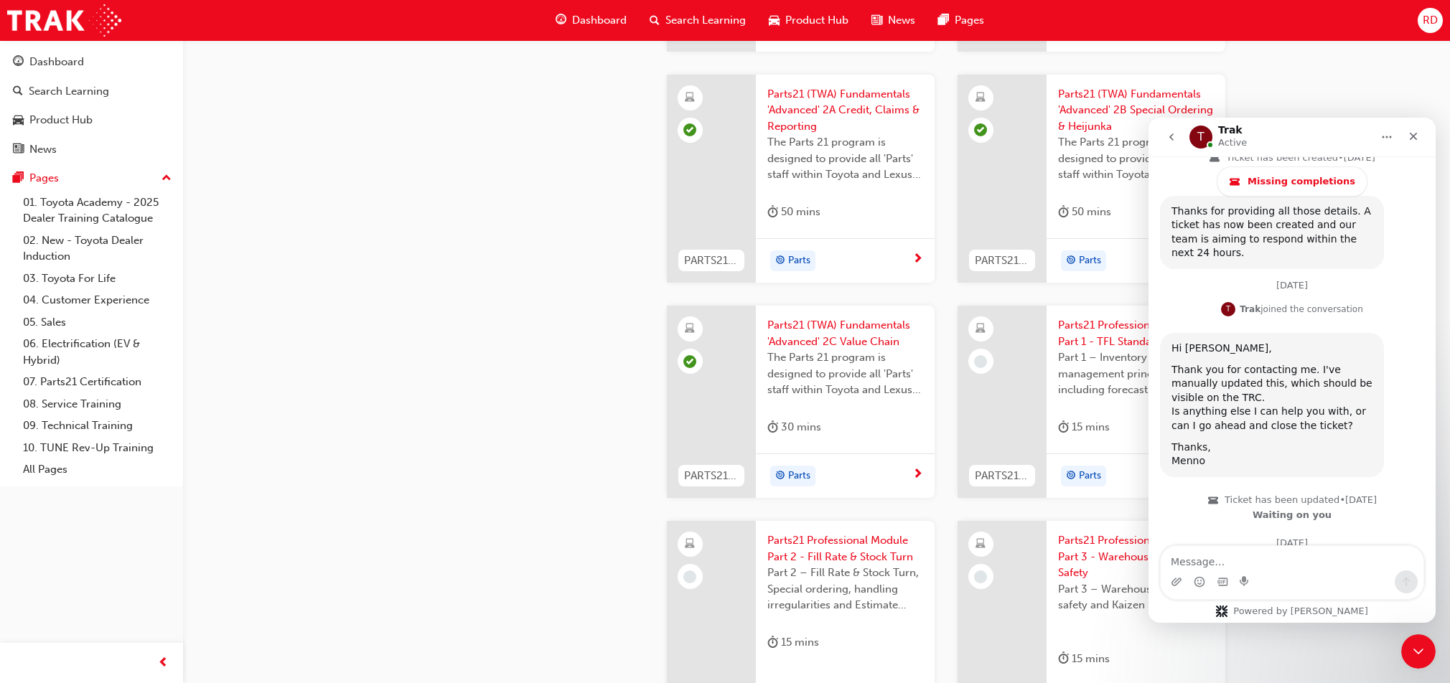
scroll to position [888, 0]
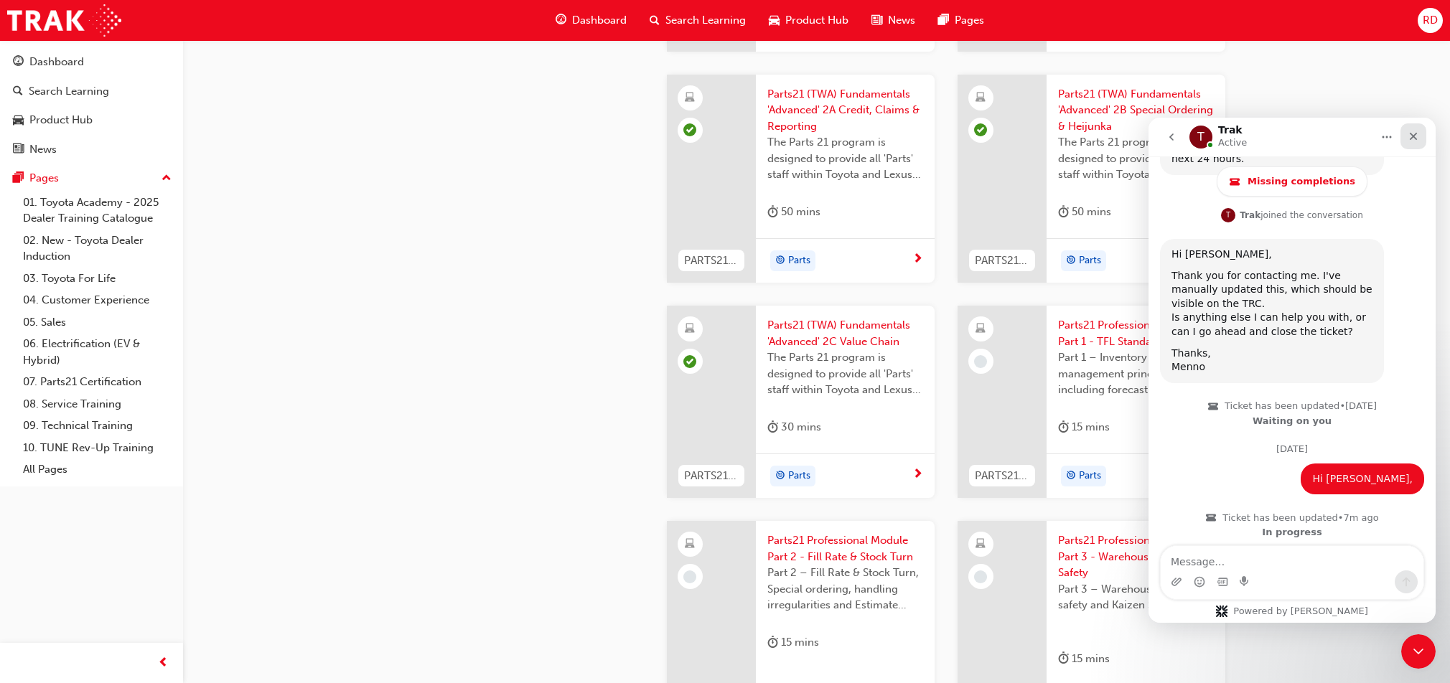
click at [1412, 148] on div "Close" at bounding box center [1413, 136] width 26 height 26
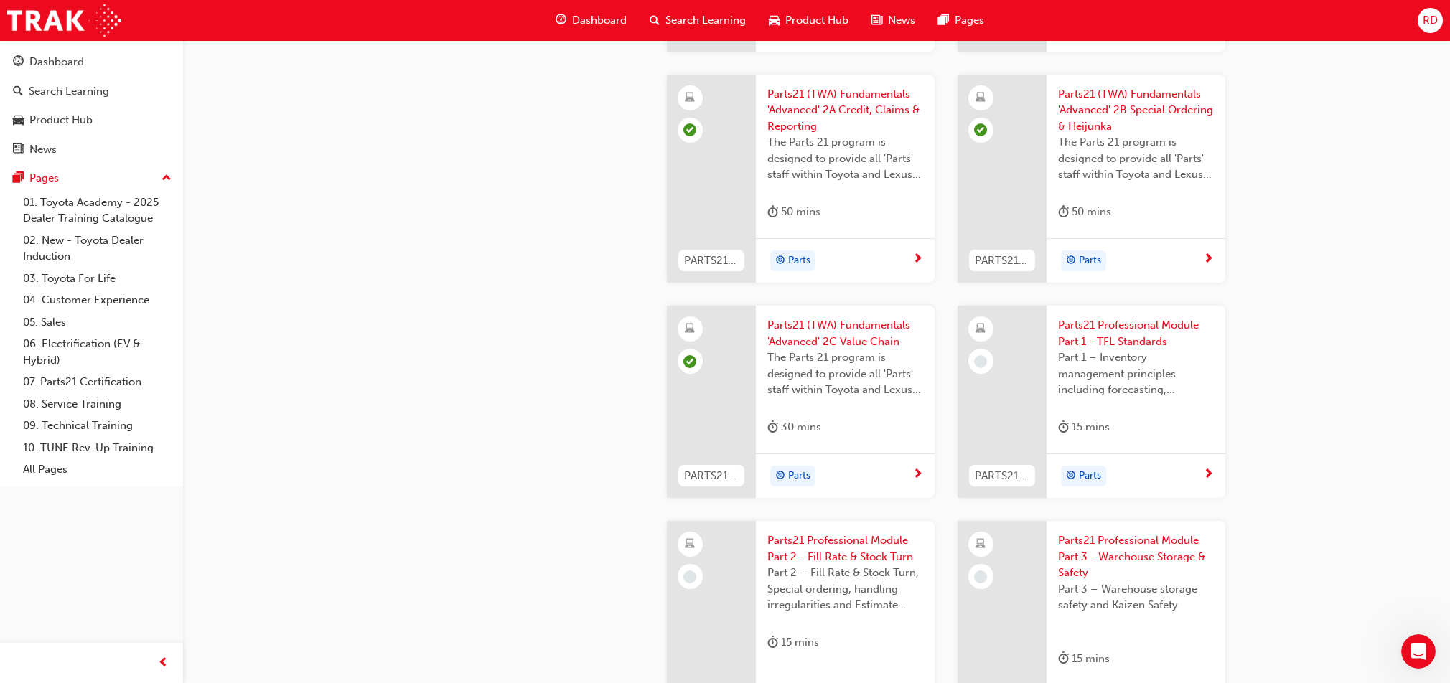
click at [1104, 334] on span "Parts21 Professional Module Part 1 - TFL Standards" at bounding box center [1136, 333] width 156 height 32
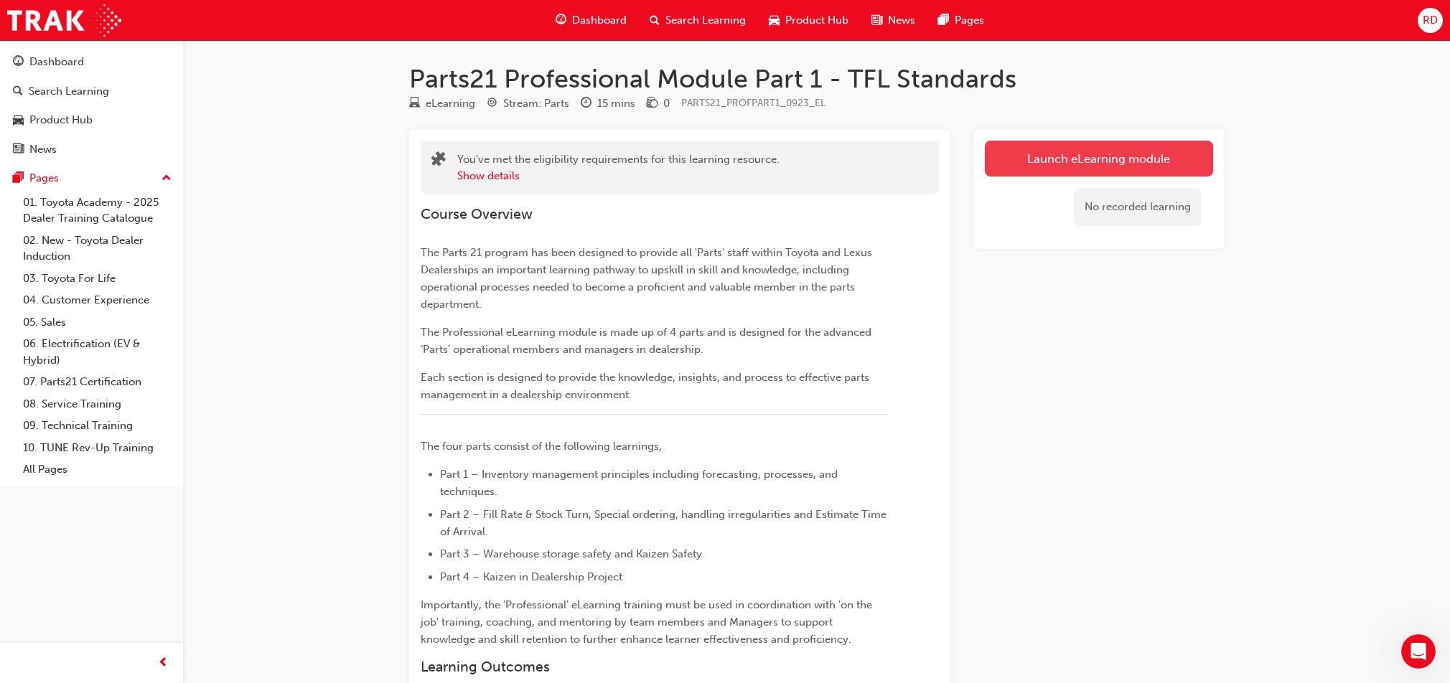
click at [1061, 141] on link "Launch eLearning module" at bounding box center [1099, 159] width 228 height 36
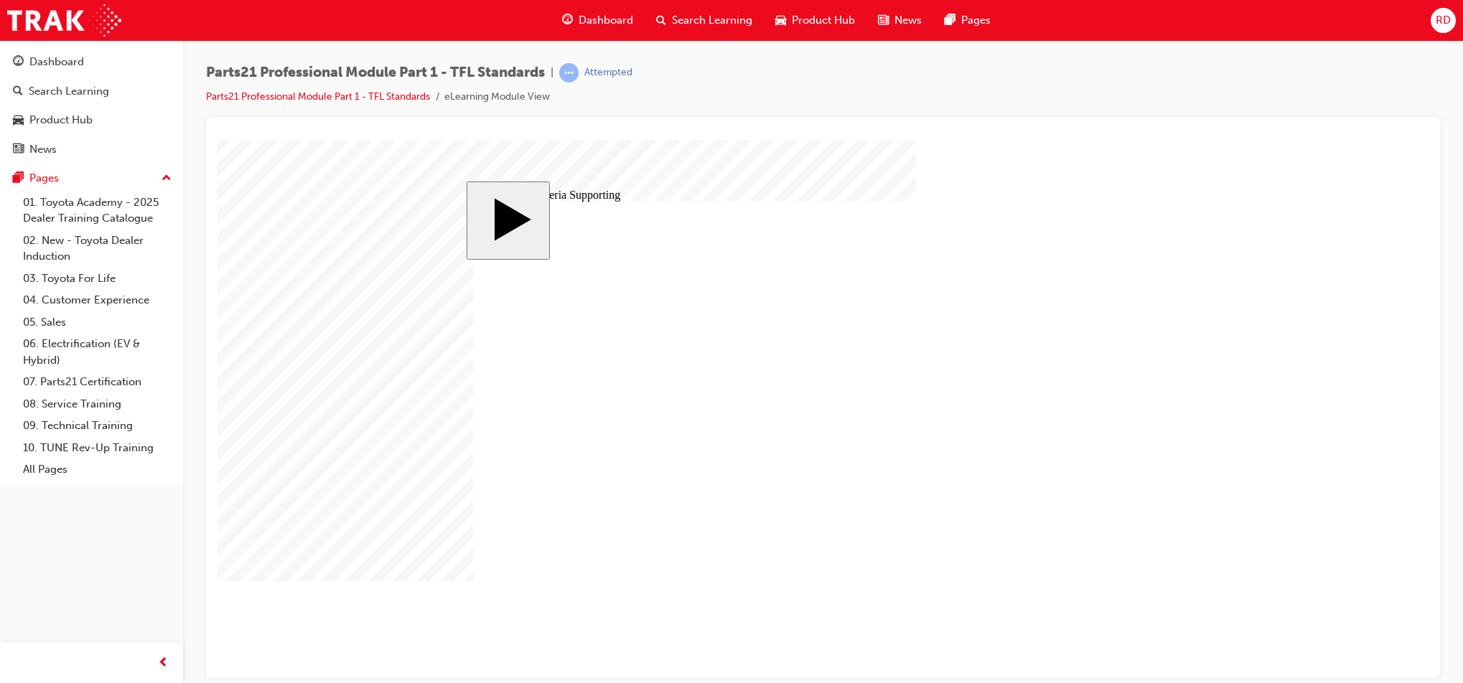
drag, startPoint x: 633, startPoint y: 434, endPoint x: 640, endPoint y: 437, distance: 7.7
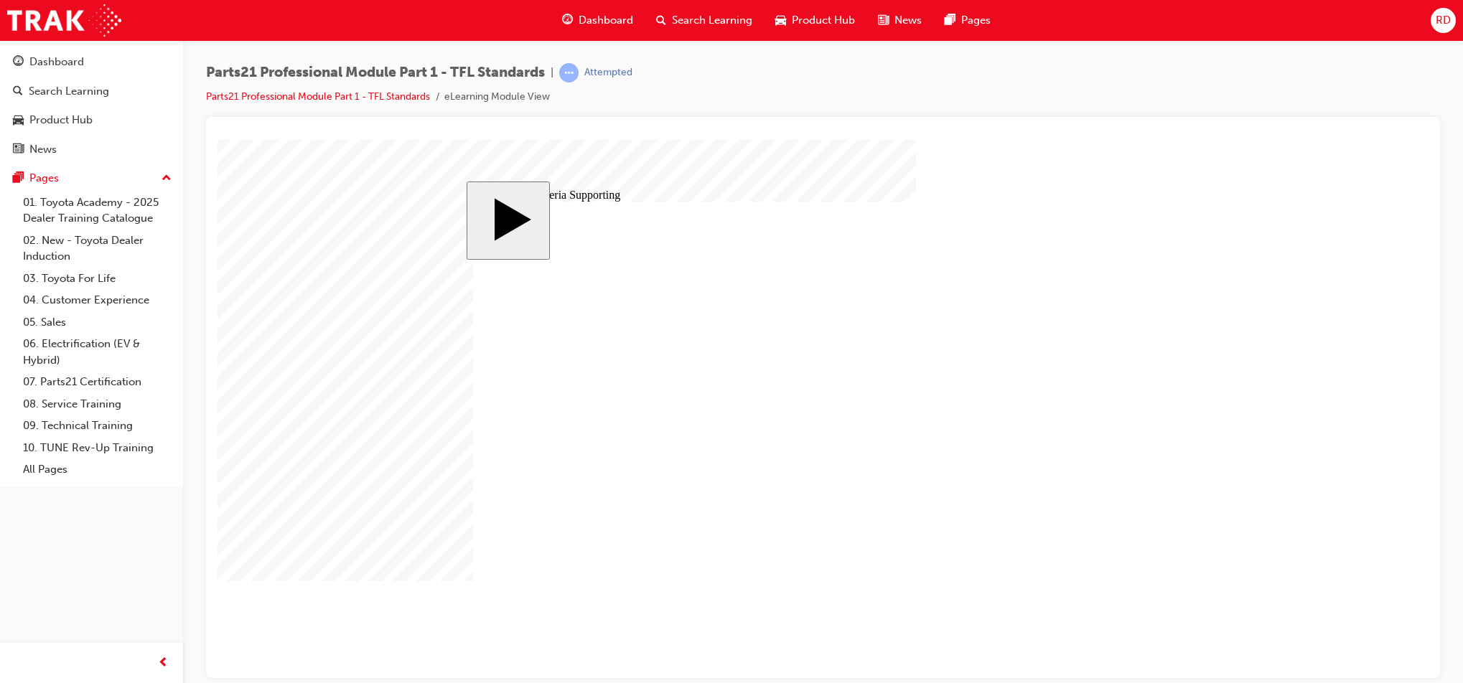
click at [217, 139] on image at bounding box center [217, 139] width 0 height 0
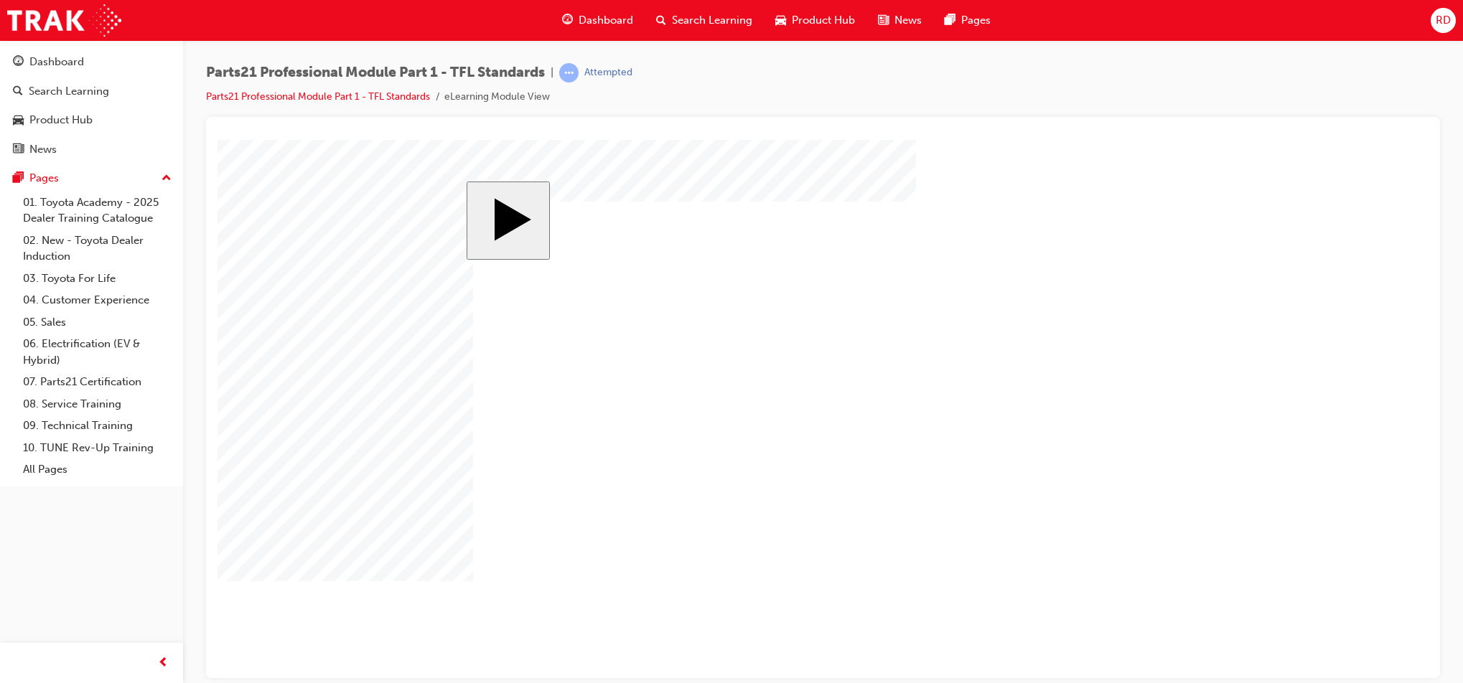
drag, startPoint x: 1036, startPoint y: 340, endPoint x: 1043, endPoint y: 336, distance: 8.4
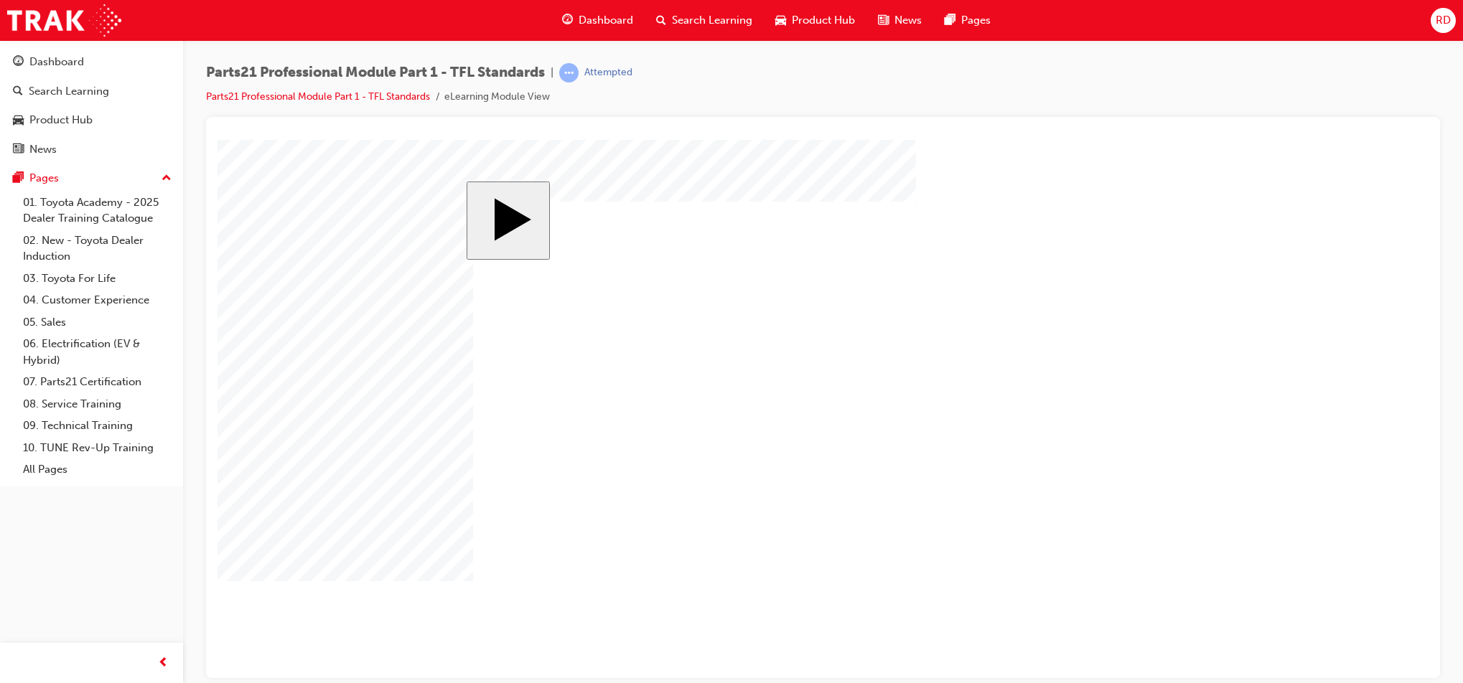
drag, startPoint x: 782, startPoint y: 416, endPoint x: 797, endPoint y: 411, distance: 15.0
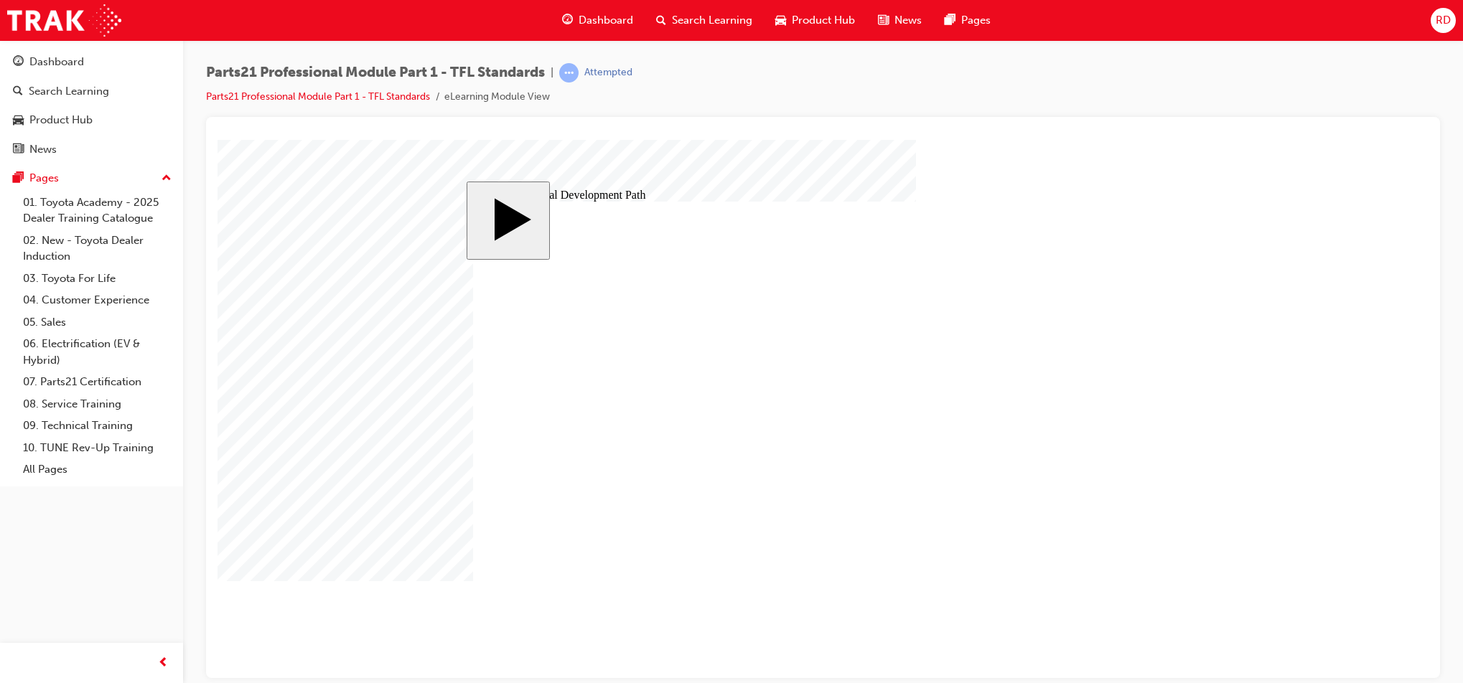
drag, startPoint x: 1073, startPoint y: 561, endPoint x: 1080, endPoint y: 578, distance: 18.0
type input "6"
